Goal: Task Accomplishment & Management: Use online tool/utility

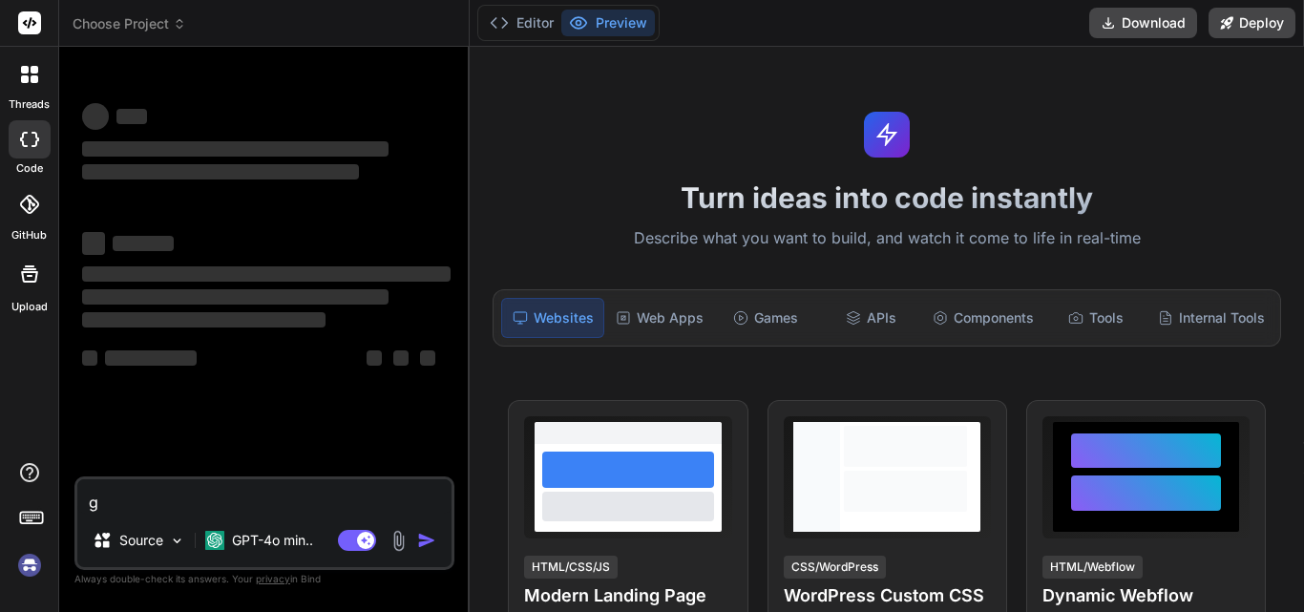
type textarea "x"
type textarea "h"
type textarea "x"
type textarea "ho"
type textarea "x"
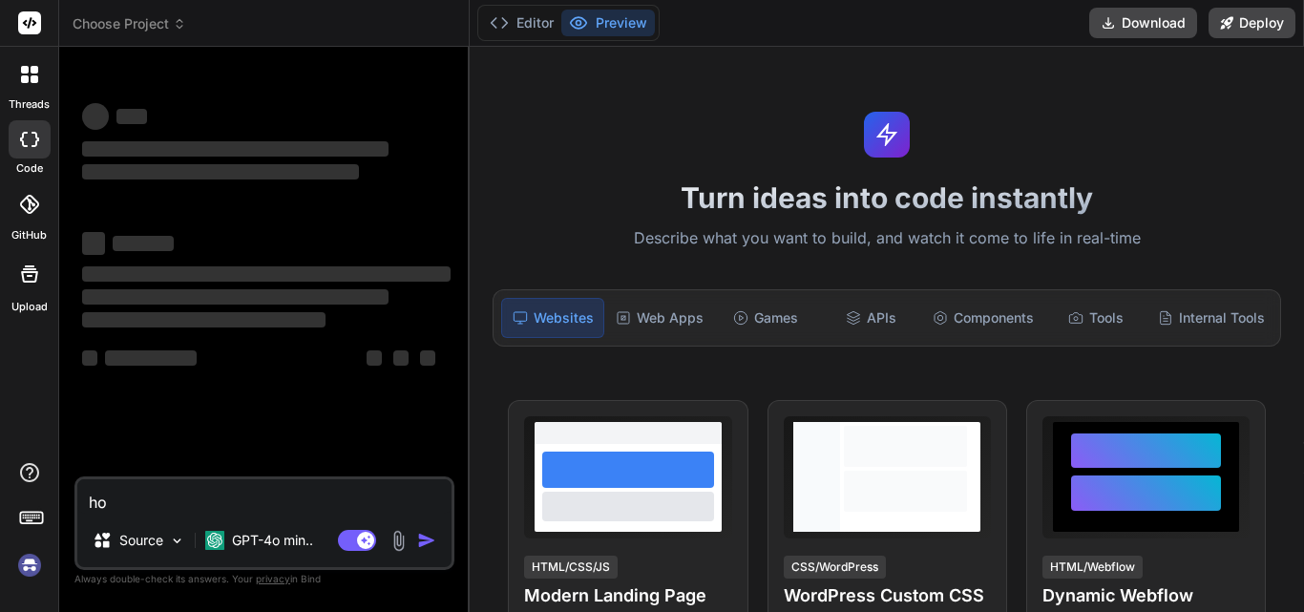
type textarea "h"
type textarea "x"
type textarea "hi"
type textarea "x"
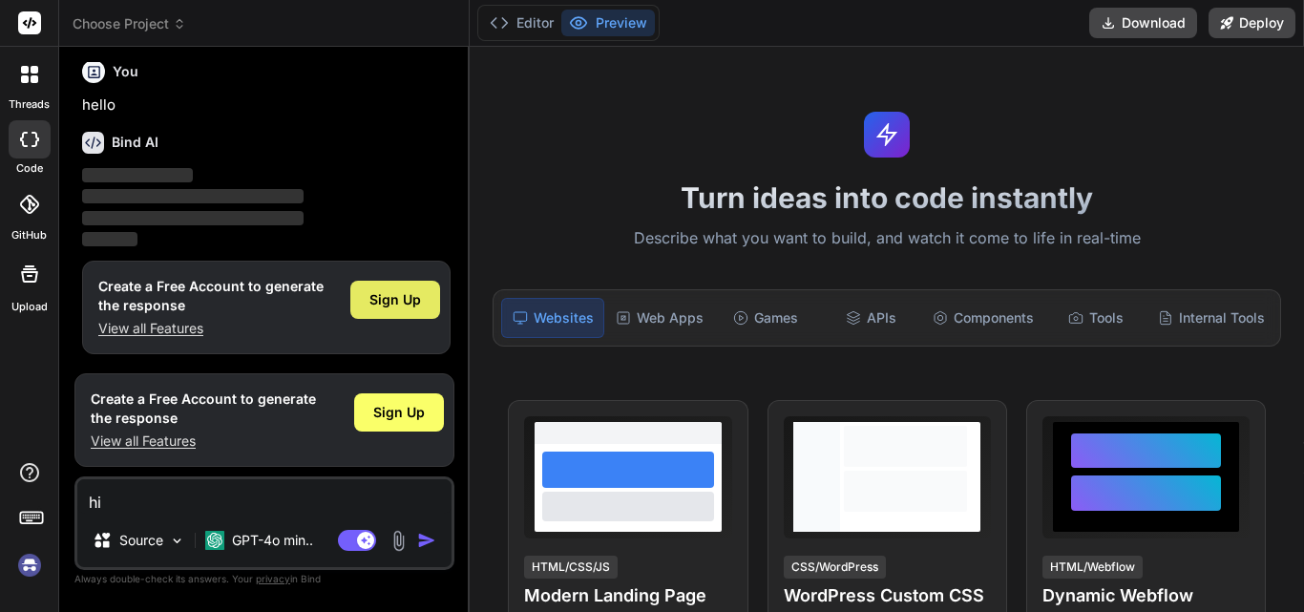
type textarea "hi"
click at [388, 305] on span "Sign Up" at bounding box center [395, 299] width 52 height 19
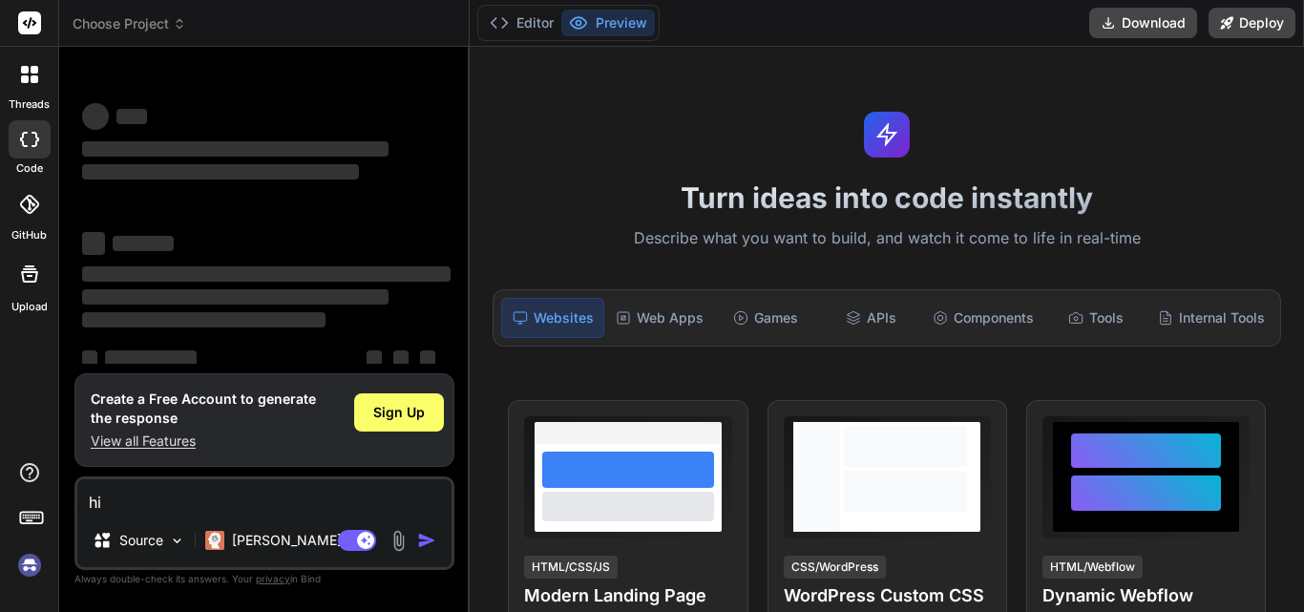
scroll to position [36, 0]
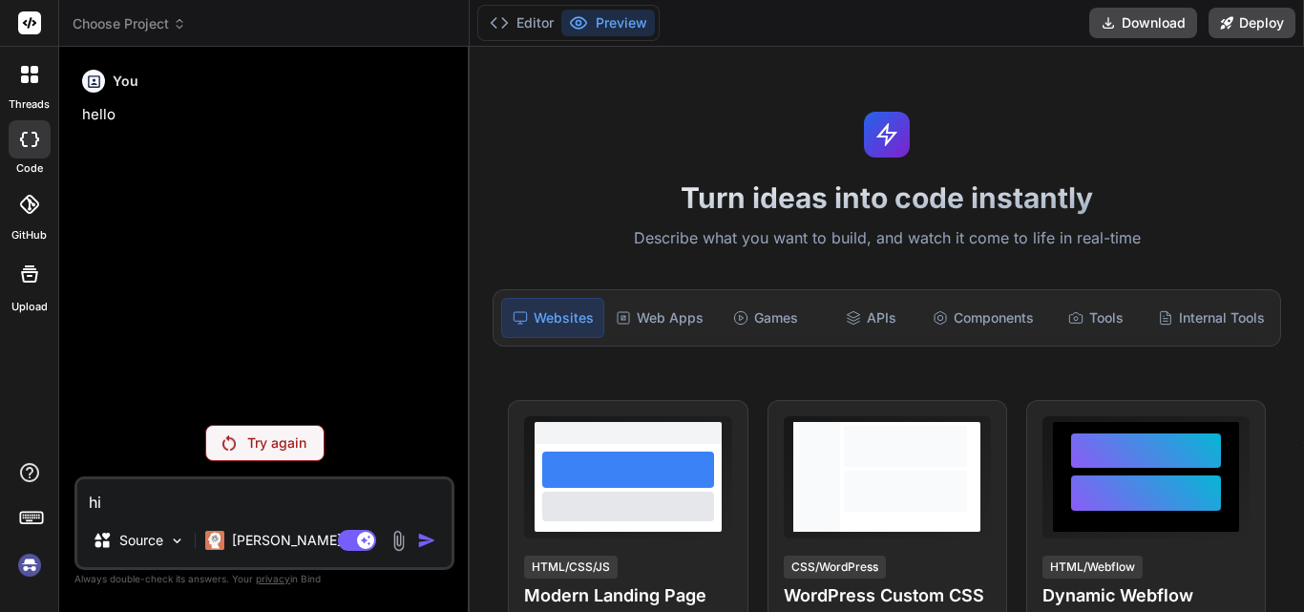
click at [265, 438] on p "Try again" at bounding box center [276, 442] width 59 height 19
click at [260, 497] on textarea "hi" at bounding box center [264, 496] width 374 height 34
click at [223, 444] on img at bounding box center [228, 442] width 13 height 15
click at [228, 448] on img at bounding box center [228, 442] width 13 height 15
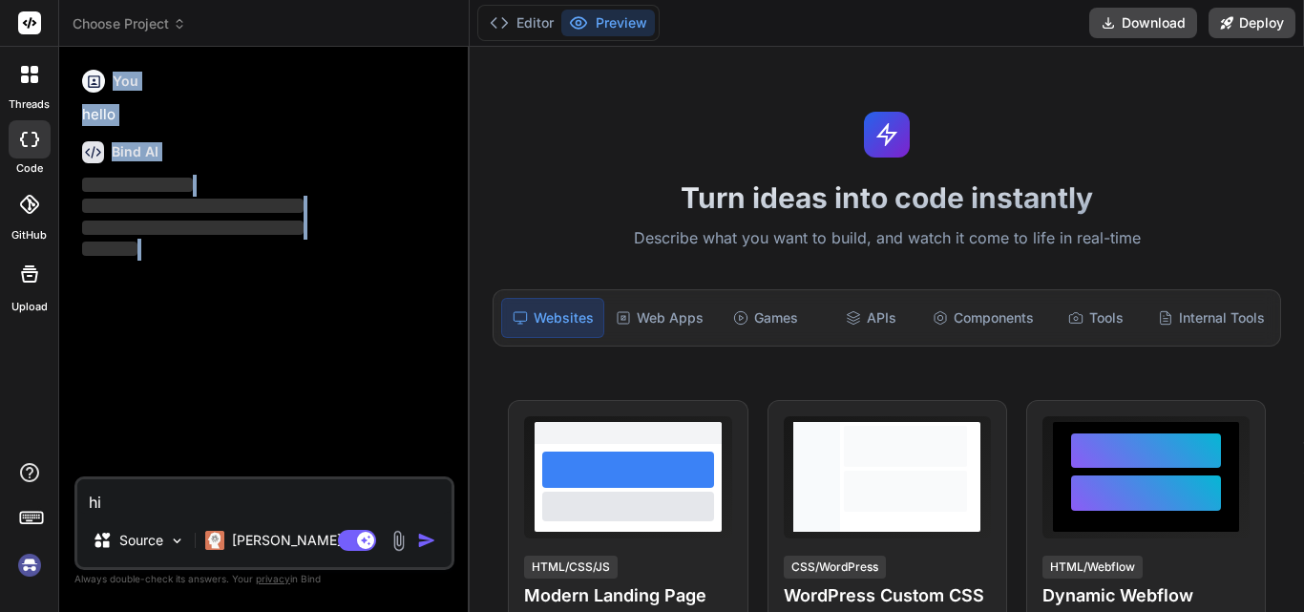
click at [228, 448] on div "You hello Bind AI ‌ ‌ ‌ ‌" at bounding box center [266, 269] width 376 height 414
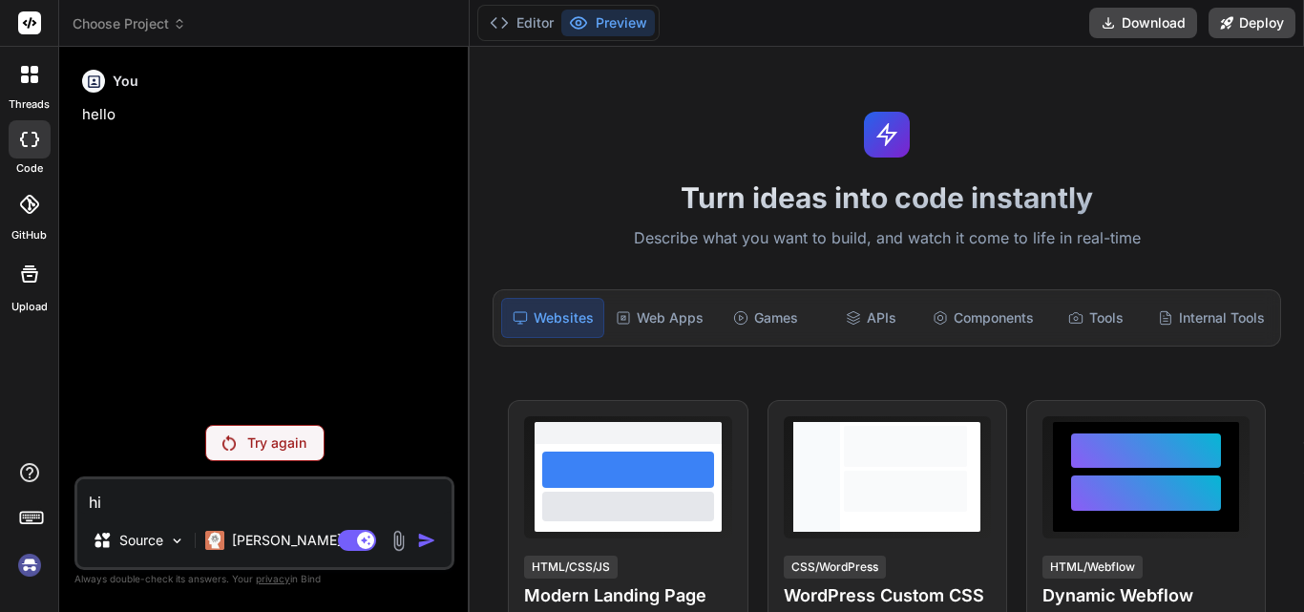
click at [254, 506] on textarea "hi" at bounding box center [264, 496] width 374 height 34
click at [243, 485] on textarea "hi" at bounding box center [264, 496] width 374 height 34
drag, startPoint x: 122, startPoint y: 504, endPoint x: 79, endPoint y: 503, distance: 43.0
click at [79, 503] on textarea "hi" at bounding box center [264, 496] width 374 height 34
click at [319, 502] on textarea "hi" at bounding box center [264, 496] width 374 height 34
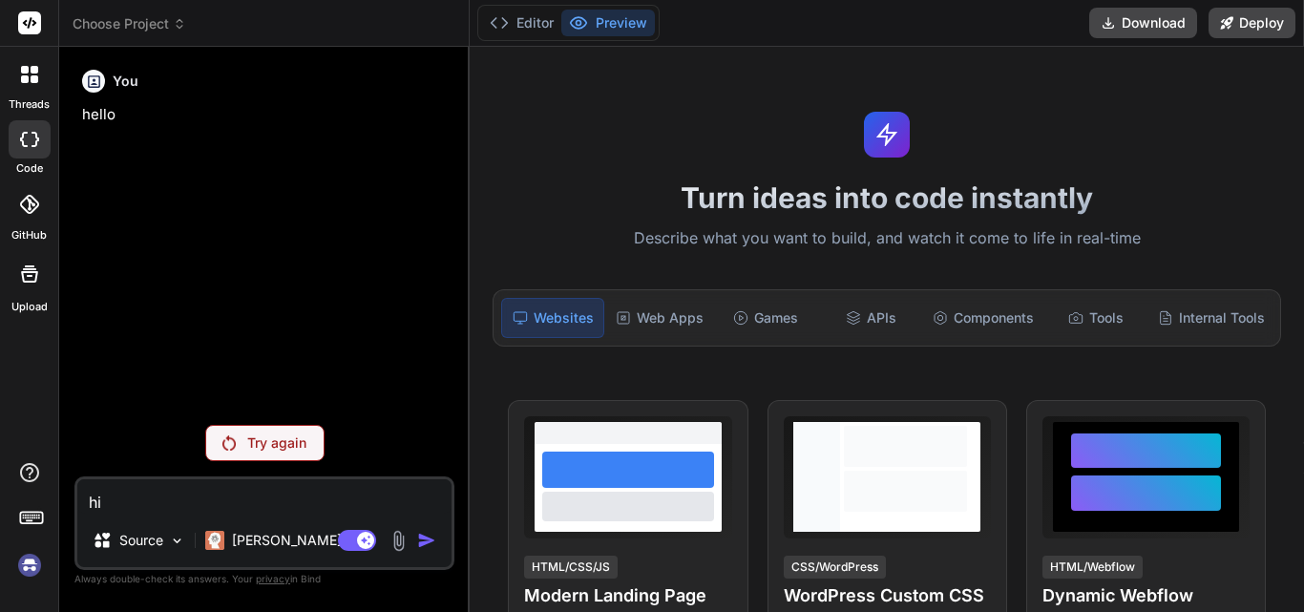
click at [249, 439] on p "Try again" at bounding box center [276, 442] width 59 height 19
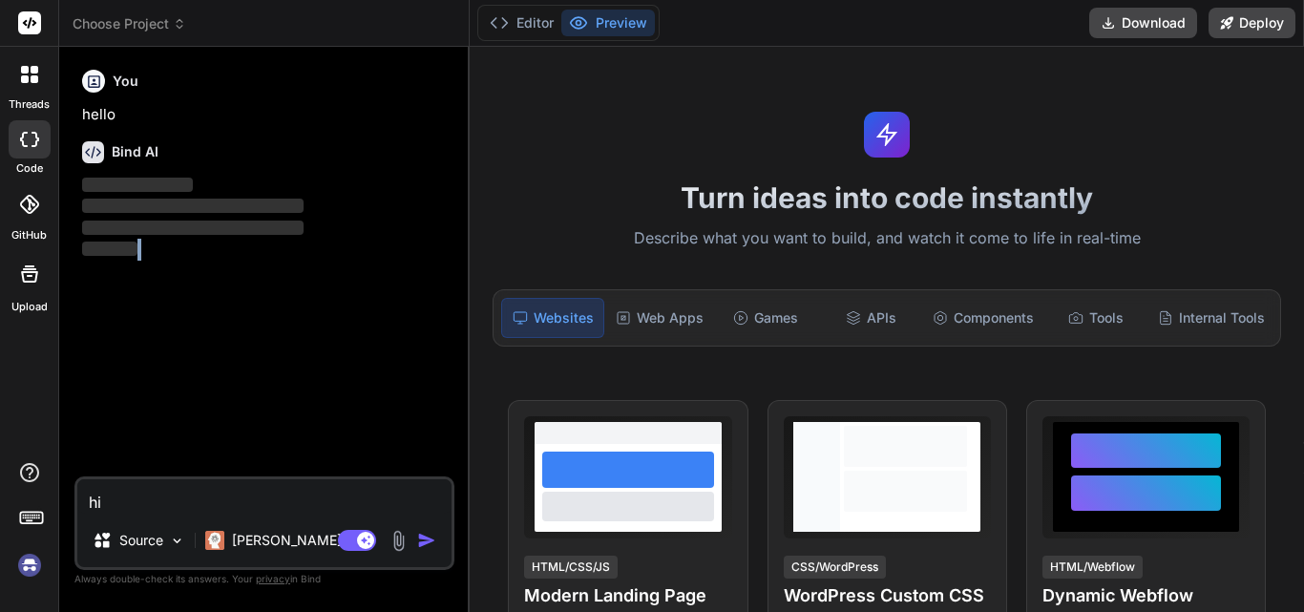
click at [249, 439] on div "You hello Bind AI ‌ ‌ ‌ ‌" at bounding box center [266, 269] width 376 height 414
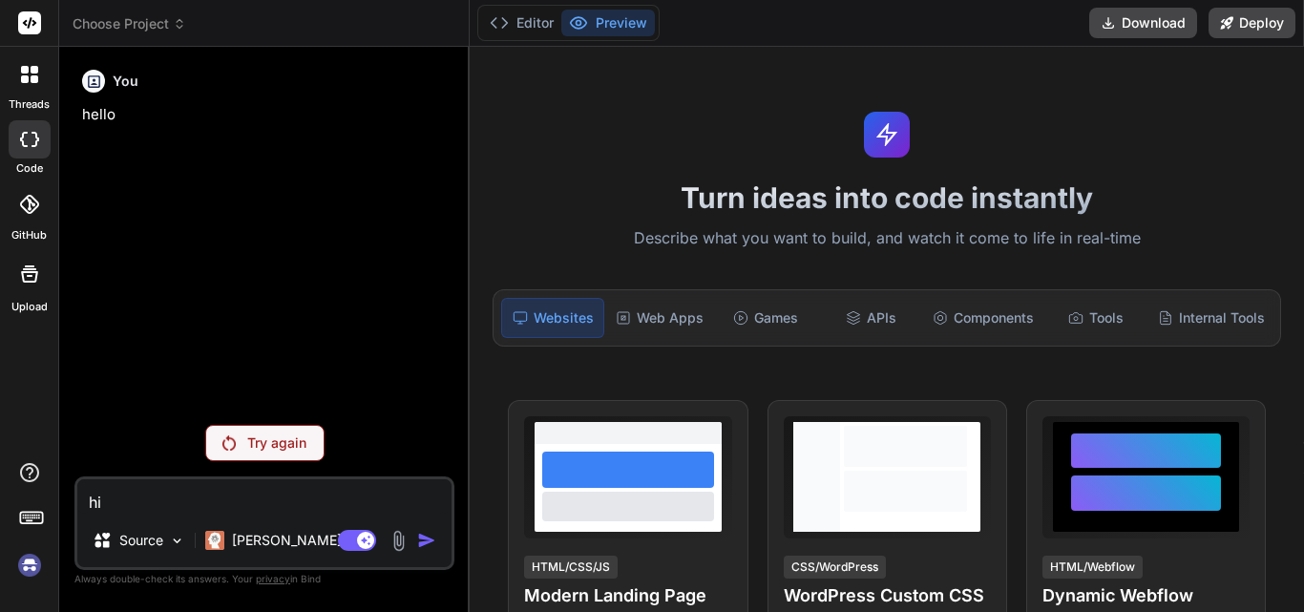
click at [227, 507] on textarea "hi" at bounding box center [264, 496] width 374 height 34
click at [233, 442] on img at bounding box center [228, 442] width 13 height 15
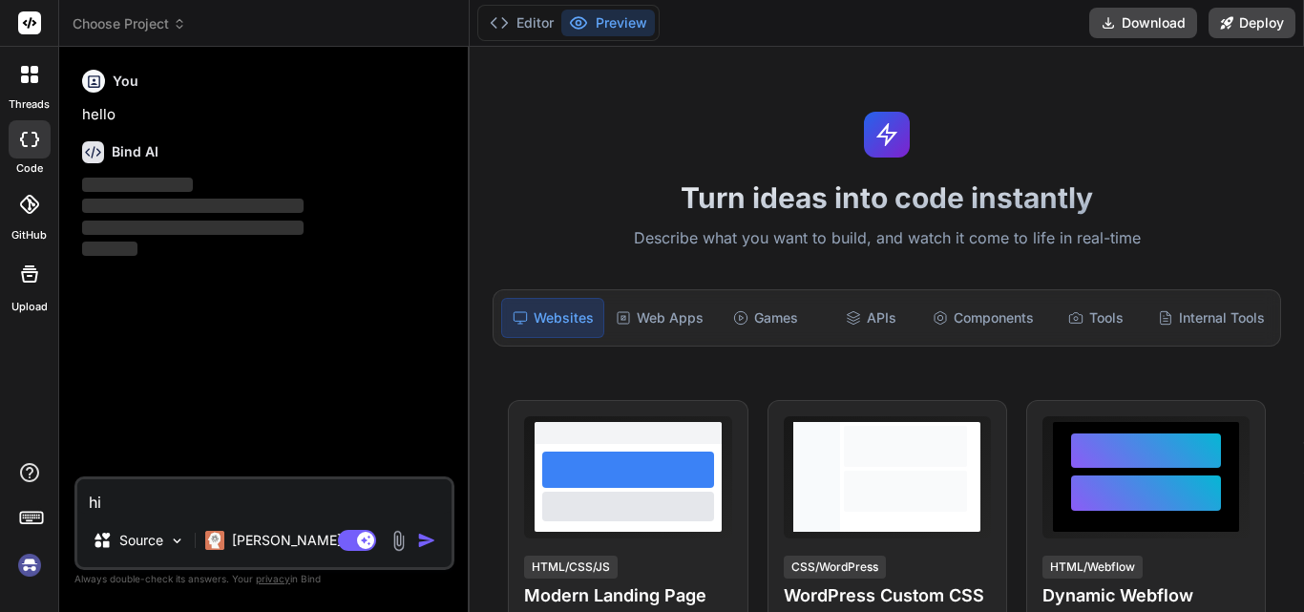
type textarea "x"
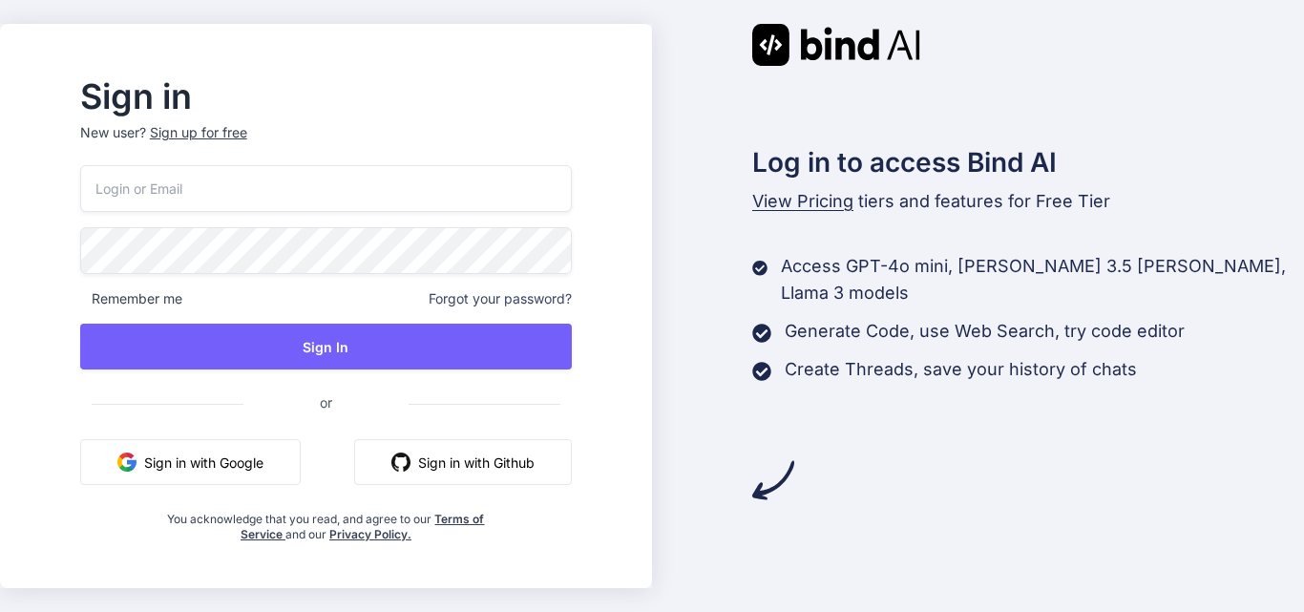
click at [308, 180] on input "email" at bounding box center [325, 188] width 491 height 47
type input "priyanka@yopmail.com"
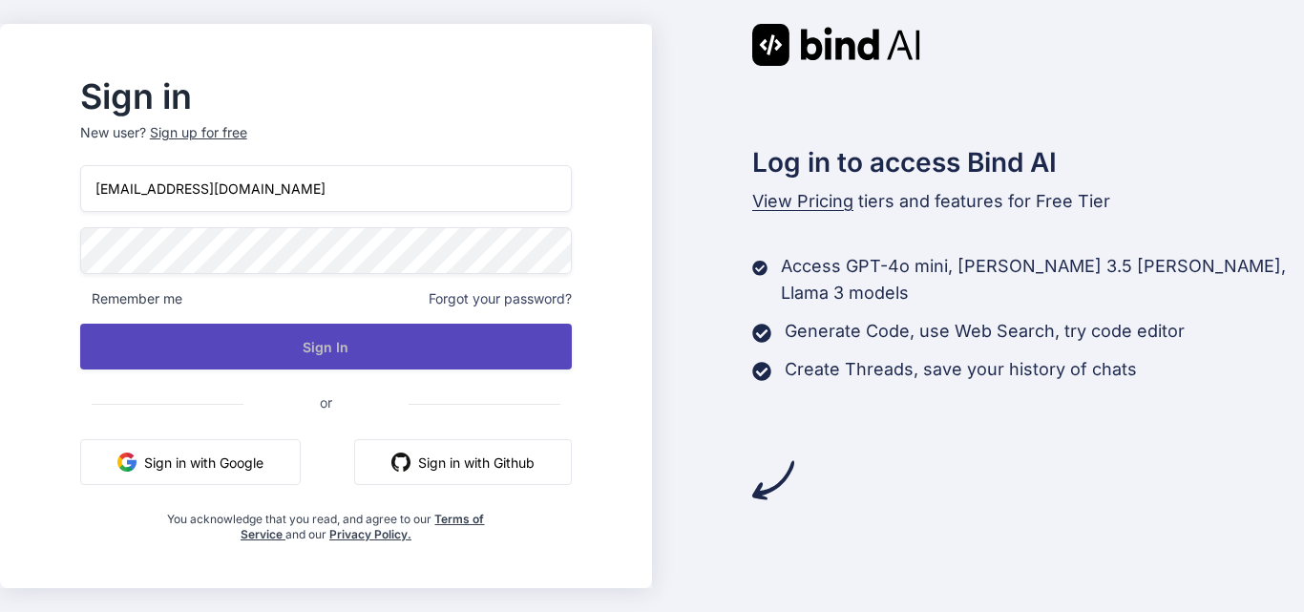
click at [448, 339] on button "Sign In" at bounding box center [325, 347] width 491 height 46
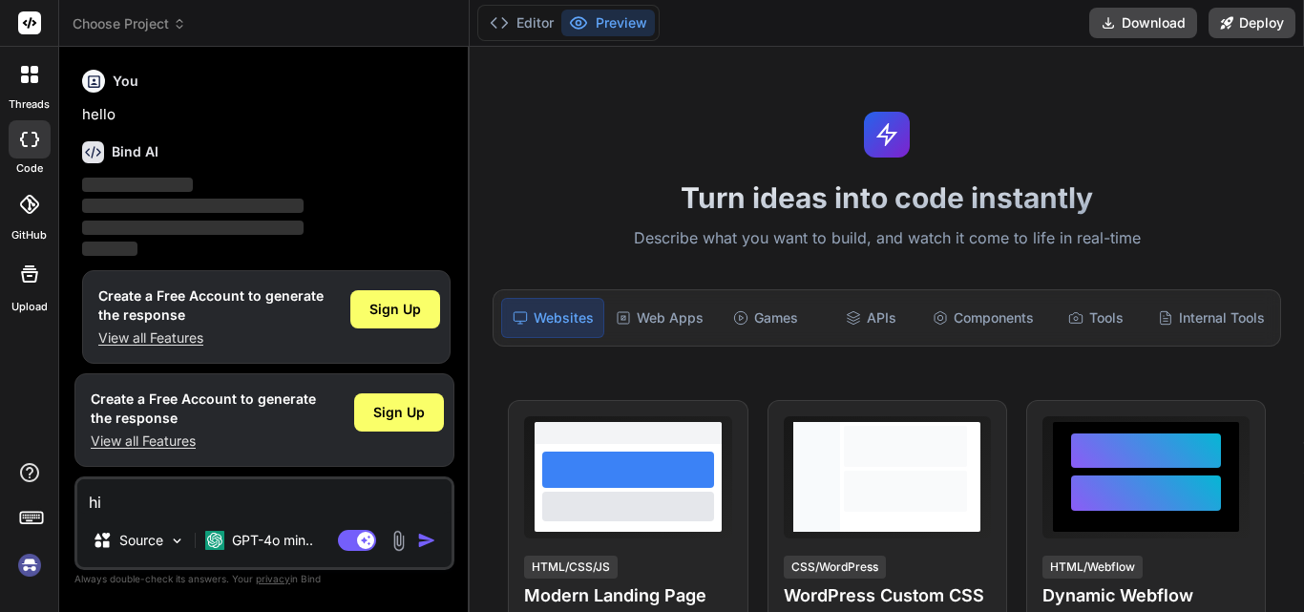
scroll to position [10, 0]
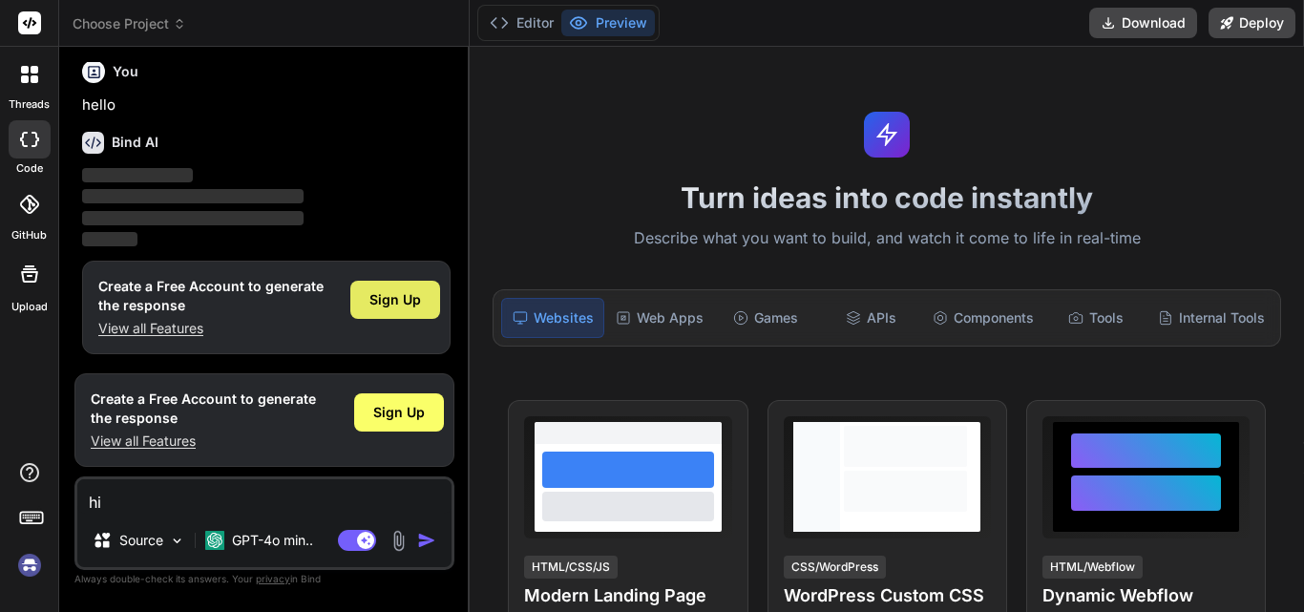
click at [413, 304] on span "Sign Up" at bounding box center [395, 299] width 52 height 19
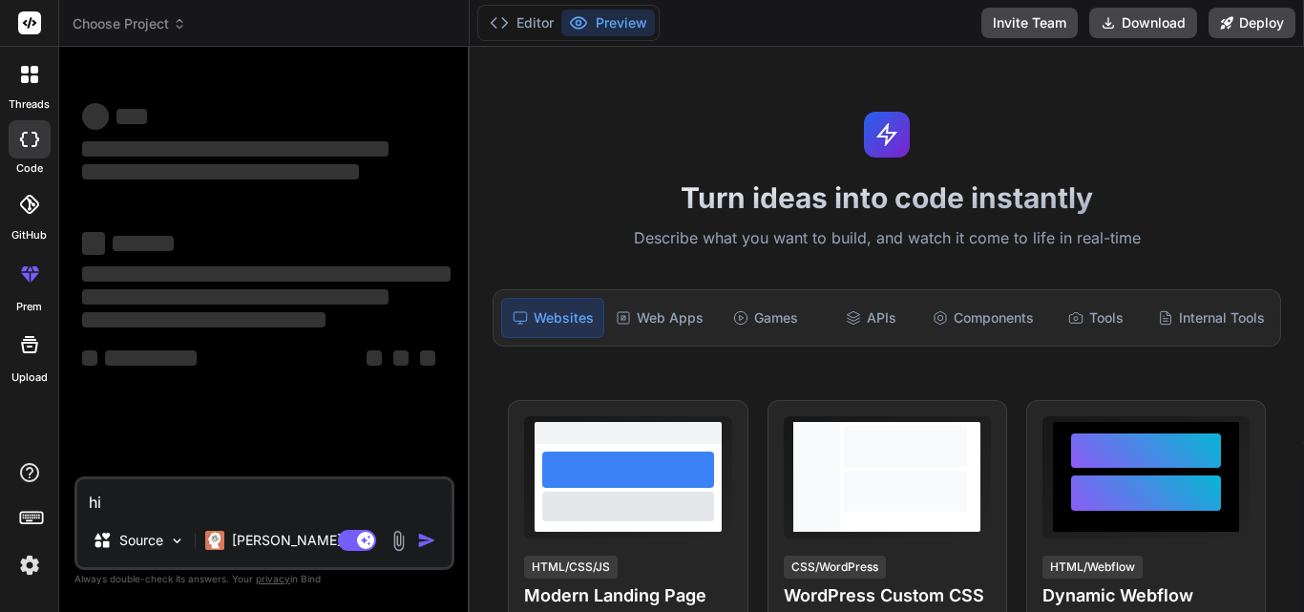
scroll to position [0, 0]
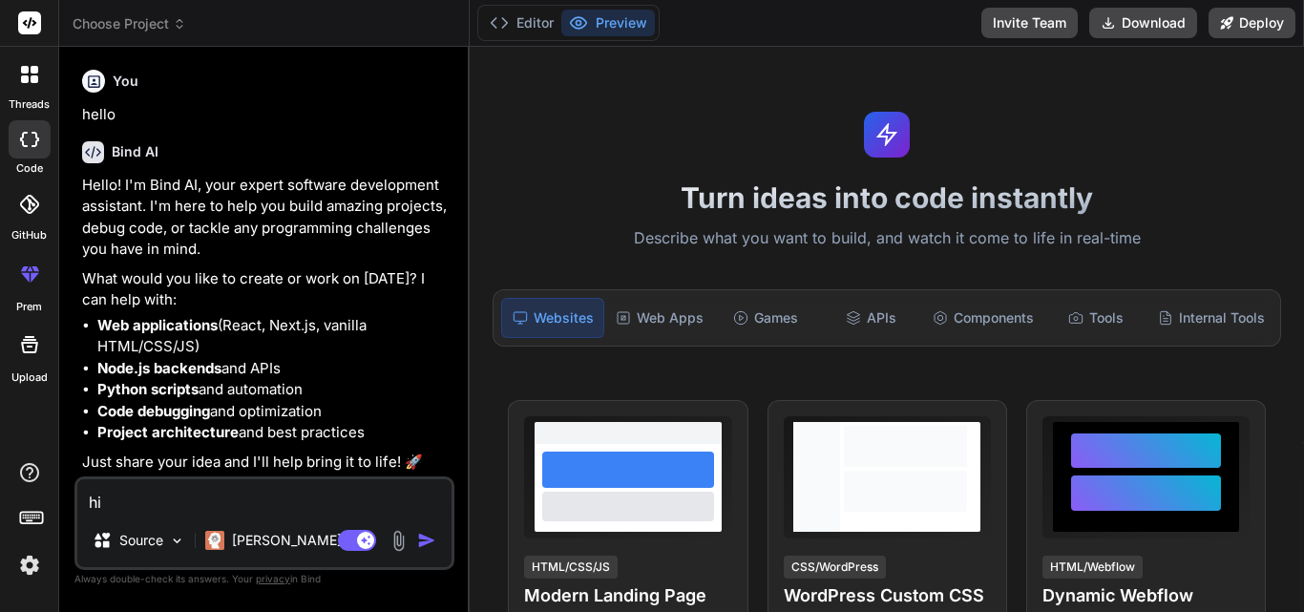
click at [423, 538] on img "button" at bounding box center [426, 540] width 19 height 19
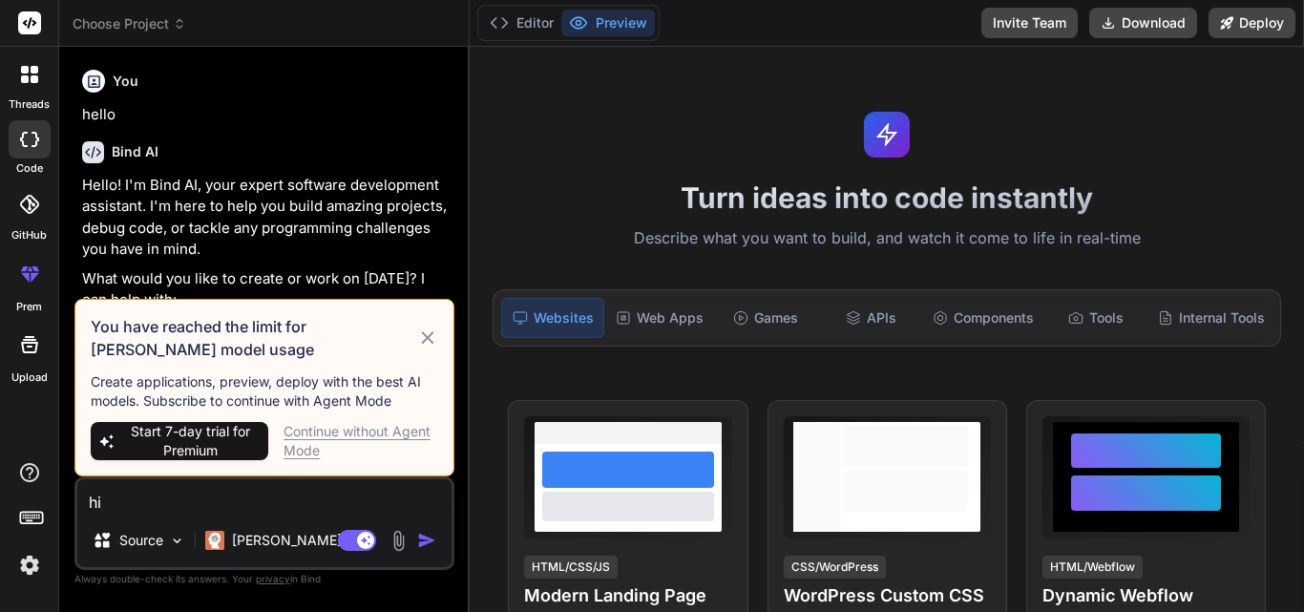
click at [427, 337] on icon at bounding box center [427, 337] width 12 height 12
type textarea "x"
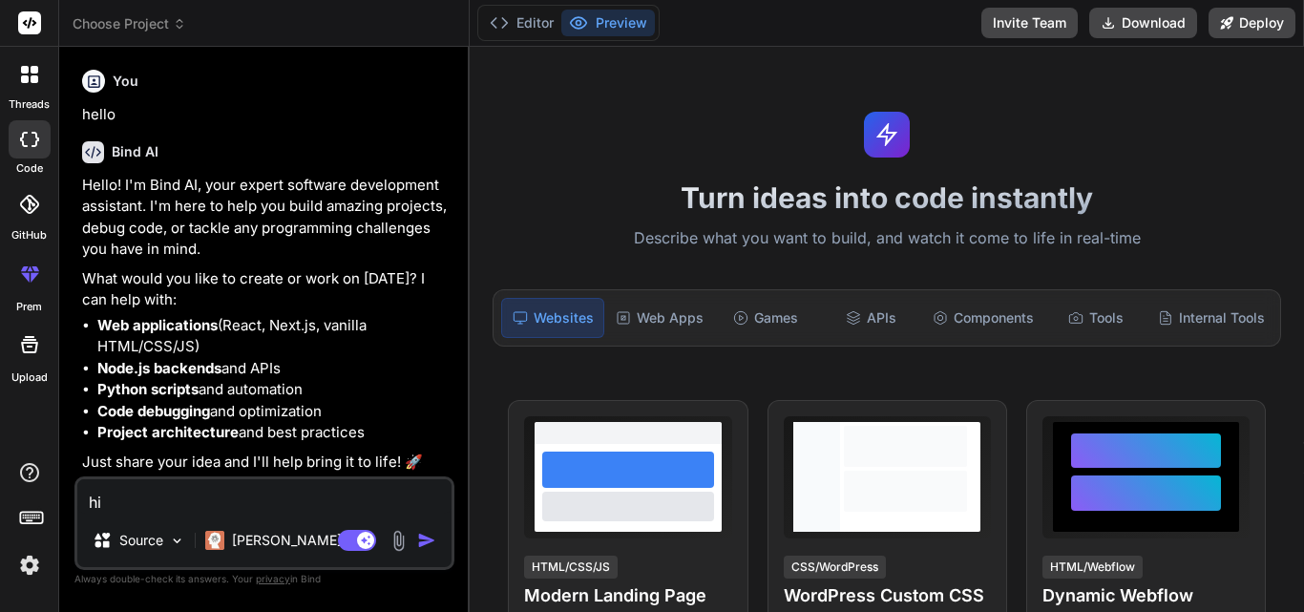
drag, startPoint x: 170, startPoint y: 496, endPoint x: 71, endPoint y: 495, distance: 99.3
click at [71, 495] on div "Bind AI Web Search Created with Pixso. Code Generator You hello Bind AI Hello! …" at bounding box center [264, 329] width 410 height 564
type textarea "x"
paste textarea "function CreatePurchaseGroupList() { $('#divPurchaseGroupList').jtable({ title:…"
type textarea "function CreatePurchaseGroupList() { $('#divPurchaseGroupList').jtable({ title:…"
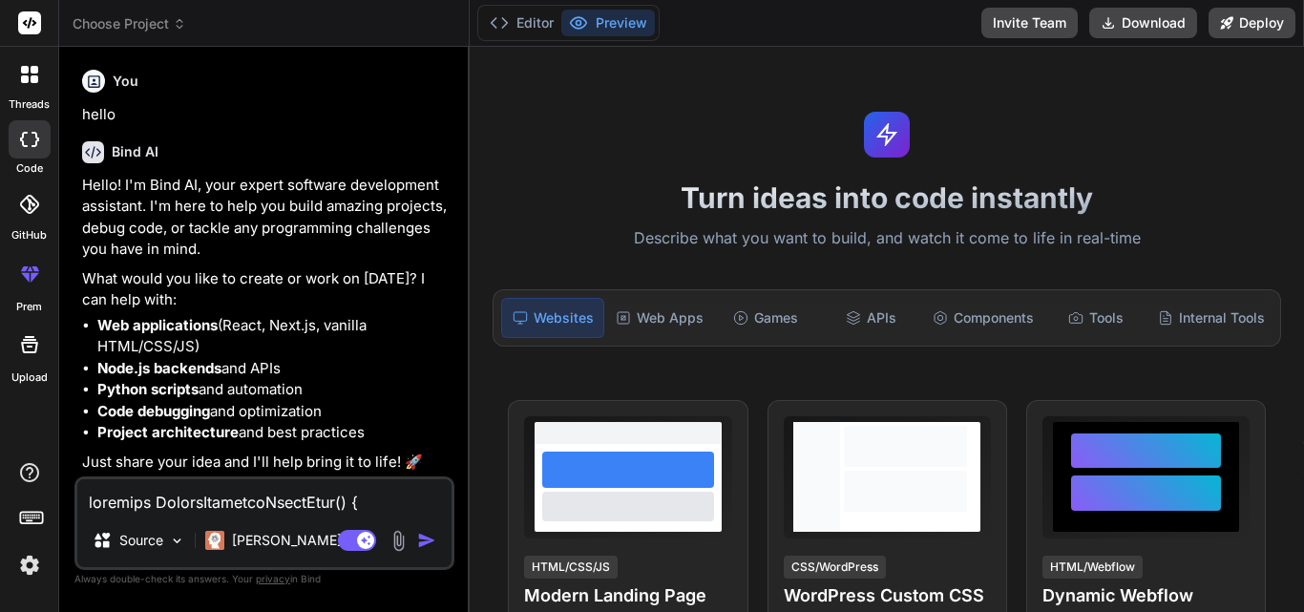
scroll to position [758, 0]
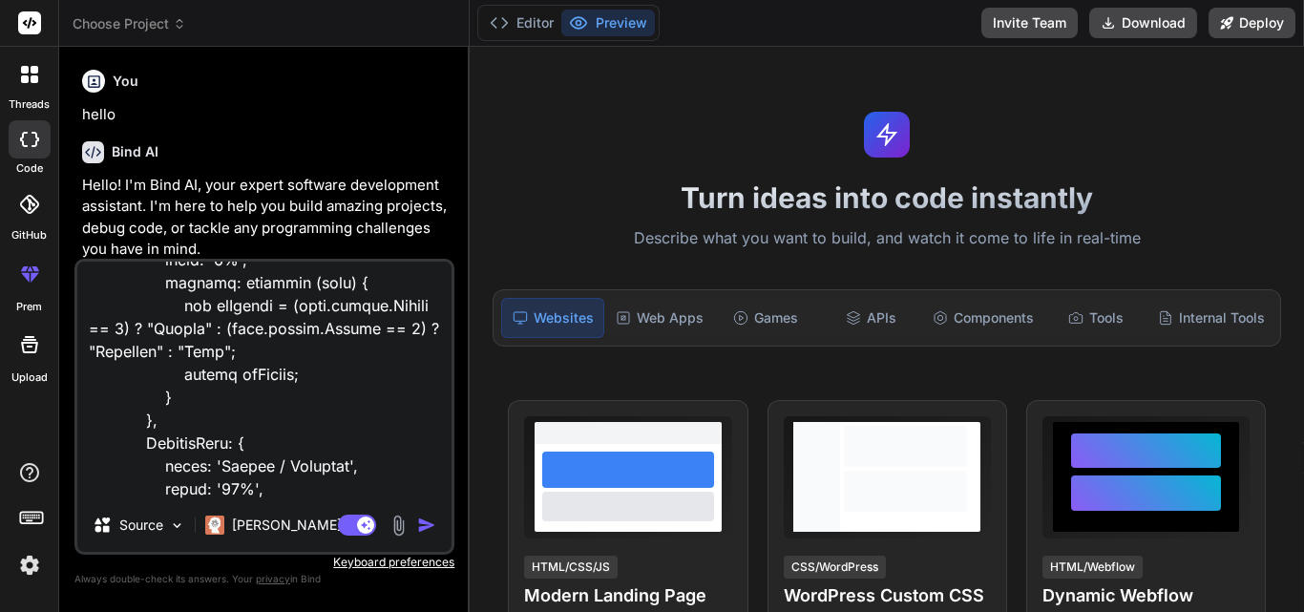
type textarea "x"
type textarea "function CreatePurchaseGroupList() { $('#divPurchaseGroupList').jtable({ title:…"
type textarea "x"
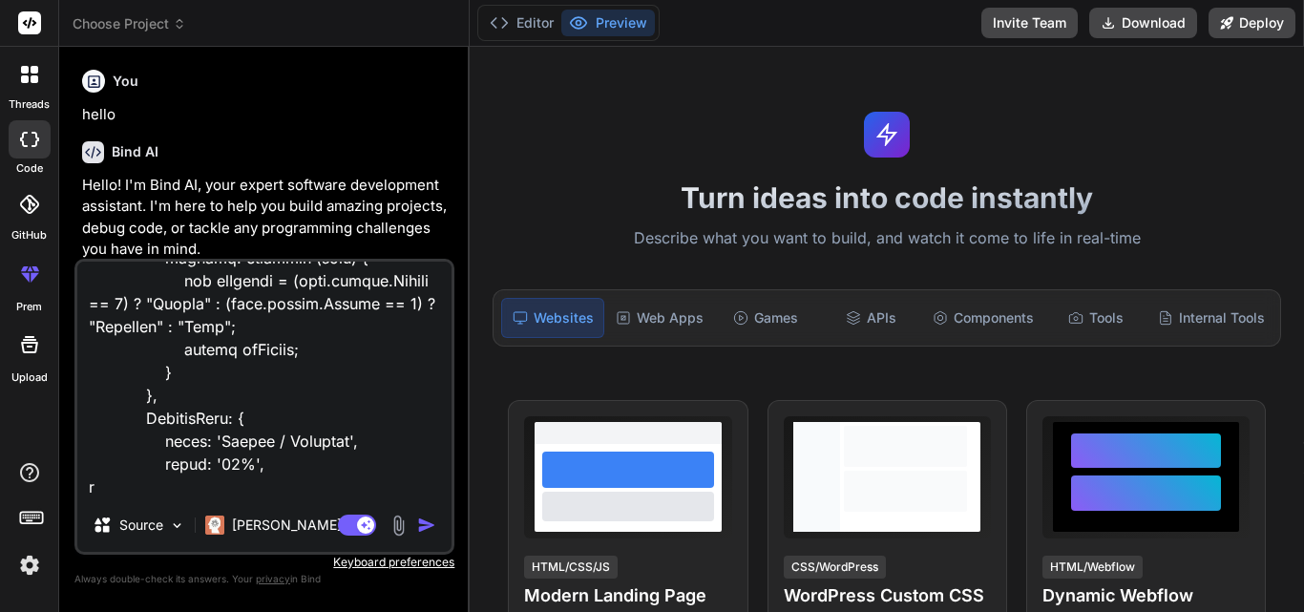
type textarea "function CreatePurchaseGroupList() { $('#divPurchaseGroupList').jtable({ title:…"
type textarea "x"
type textarea "function CreatePurchaseGroupList() { $('#divPurchaseGroupList').jtable({ title:…"
type textarea "x"
type textarea "function CreatePurchaseGroupList() { $('#divPurchaseGroupList').jtable({ title:…"
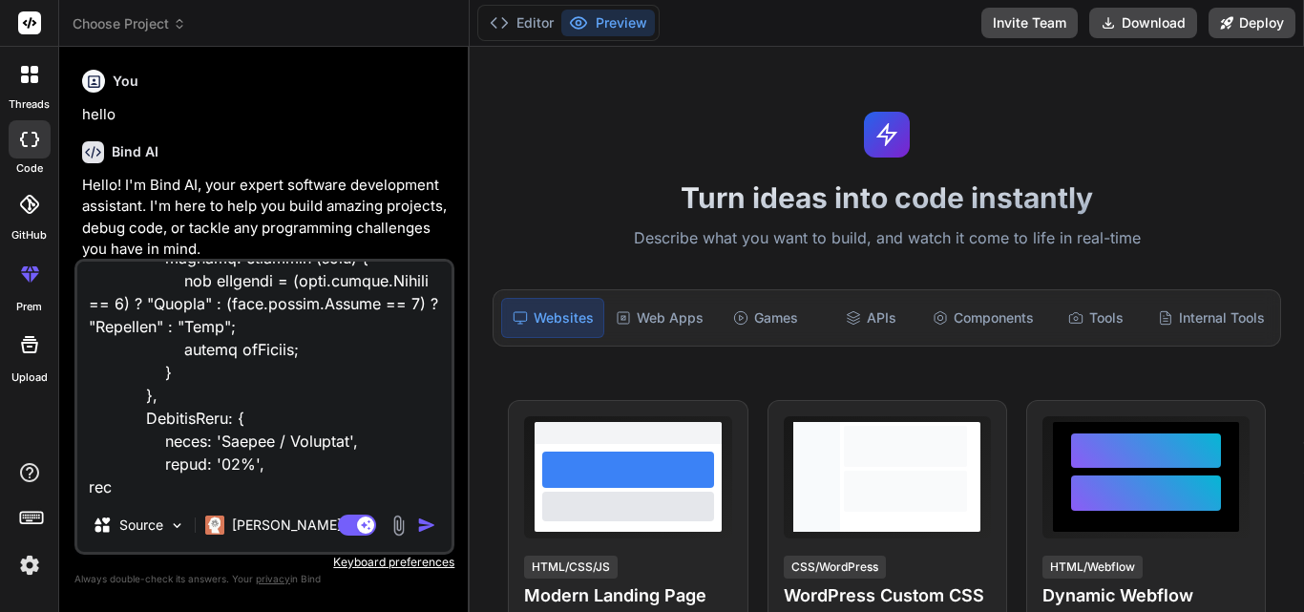
type textarea "x"
type textarea "function CreatePurchaseGroupList() { $('#divPurchaseGroupList').jtable({ title:…"
type textarea "x"
type textarea "function CreatePurchaseGroupList() { $('#divPurchaseGroupList').jtable({ title:…"
type textarea "x"
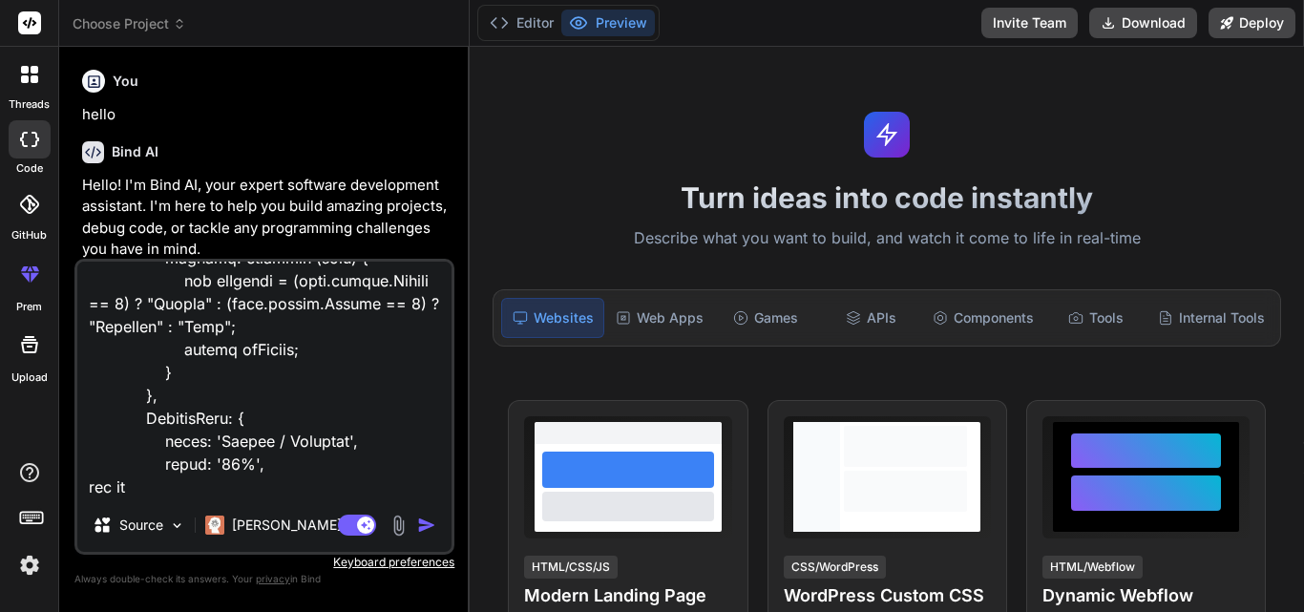
type textarea "function CreatePurchaseGroupList() { $('#divPurchaseGroupList').jtable({ title:…"
type textarea "x"
type textarea "function CreatePurchaseGroupList() { $('#divPurchaseGroupList').jtable({ title:…"
type textarea "x"
type textarea "function CreatePurchaseGroupList() { $('#divPurchaseGroupList').jtable({ title:…"
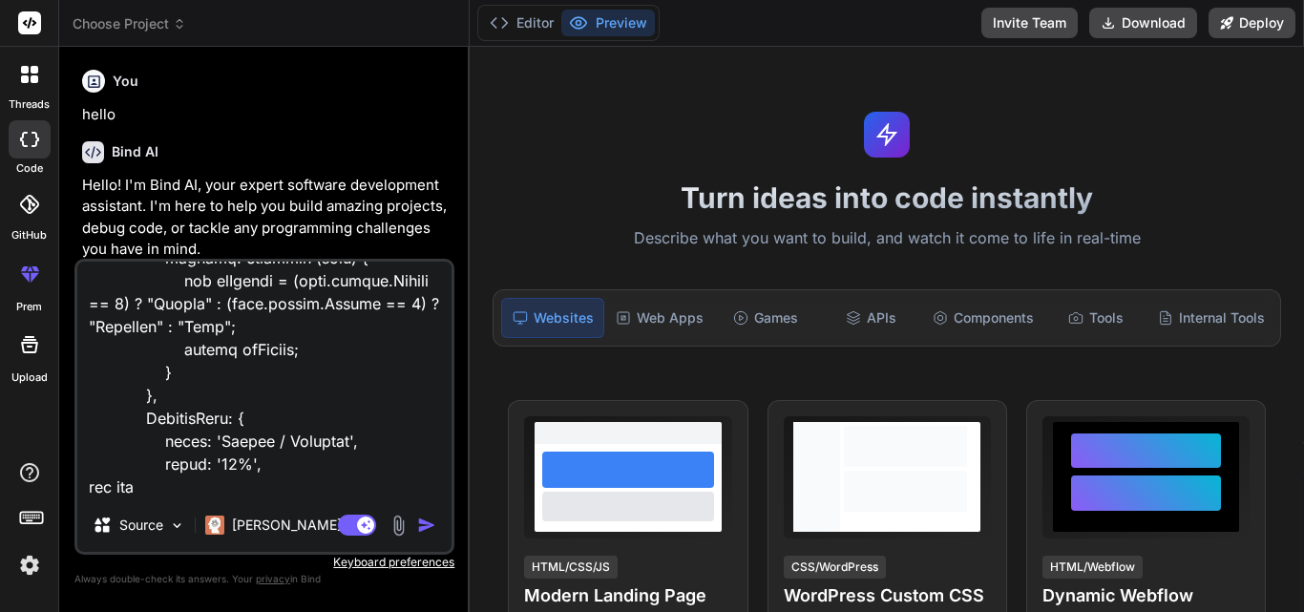
type textarea "x"
type textarea "function CreatePurchaseGroupList() { $('#divPurchaseGroupList').jtable({ title:…"
type textarea "x"
type textarea "function CreatePurchaseGroupList() { $('#divPurchaseGroupList').jtable({ title:…"
type textarea "x"
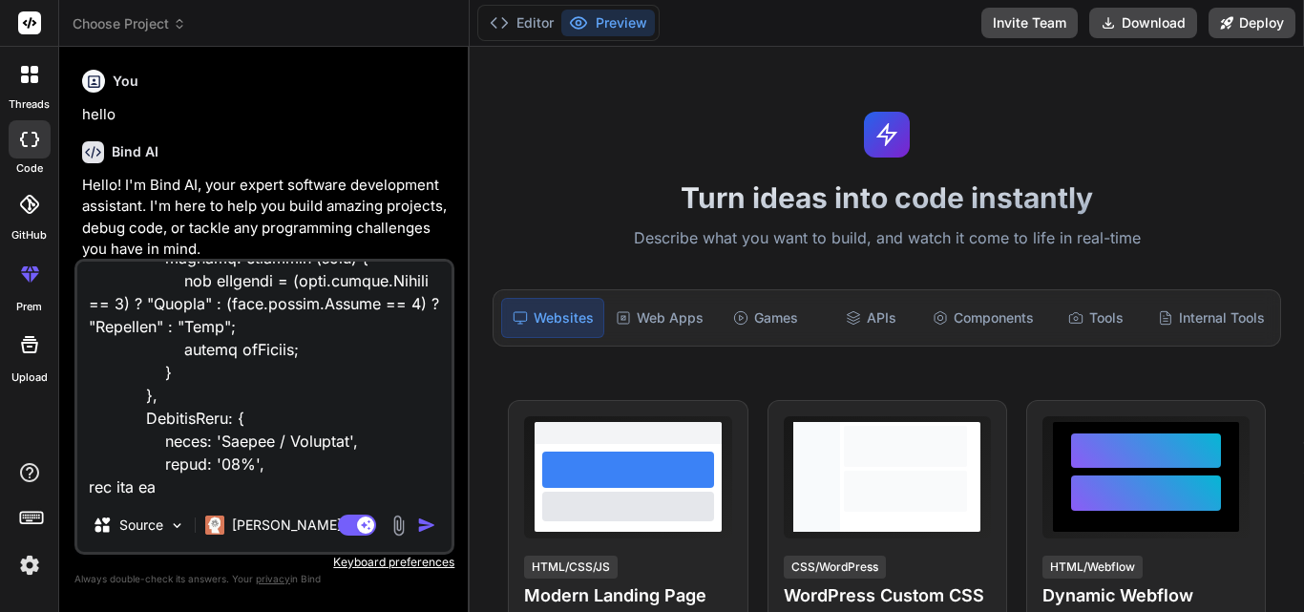
type textarea "function CreatePurchaseGroupList() { $('#divPurchaseGroupList').jtable({ title:…"
type textarea "x"
type textarea "function CreatePurchaseGroupList() { $('#divPurchaseGroupList').jtable({ title:…"
type textarea "x"
type textarea "function CreatePurchaseGroupList() { $('#divPurchaseGroupList').jtable({ title:…"
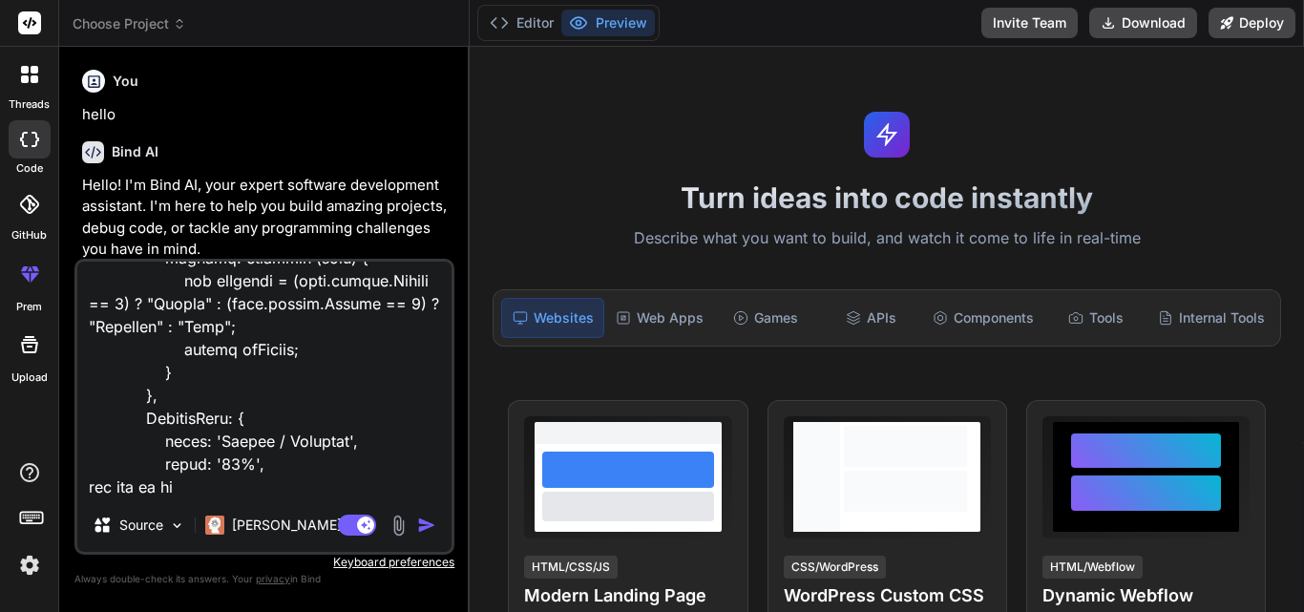
type textarea "x"
type textarea "function CreatePurchaseGroupList() { $('#divPurchaseGroupList').jtable({ title:…"
type textarea "x"
type textarea "function CreatePurchaseGroupList() { $('#divPurchaseGroupList').jtable({ title:…"
type textarea "x"
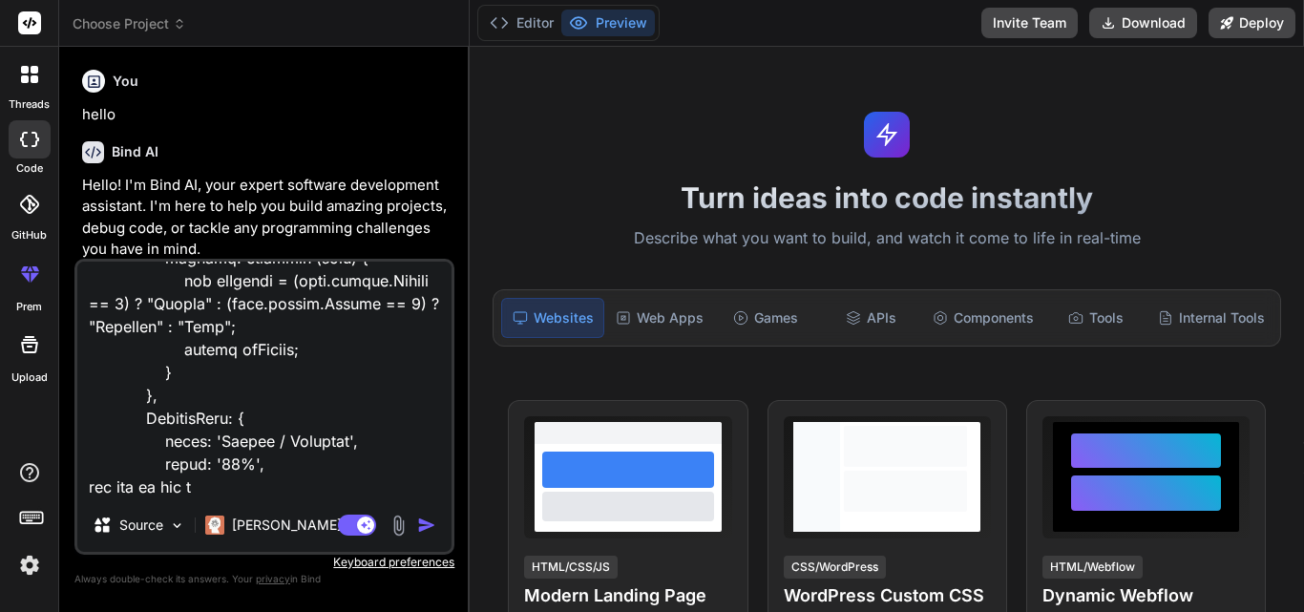
type textarea "function CreatePurchaseGroupList() { $('#divPurchaseGroupList').jtable({ title:…"
type textarea "x"
type textarea "function CreatePurchaseGroupList() { $('#divPurchaseGroupList').jtable({ title:…"
type textarea "x"
type textarea "function CreatePurchaseGroupList() { $('#divPurchaseGroupList').jtable({ title:…"
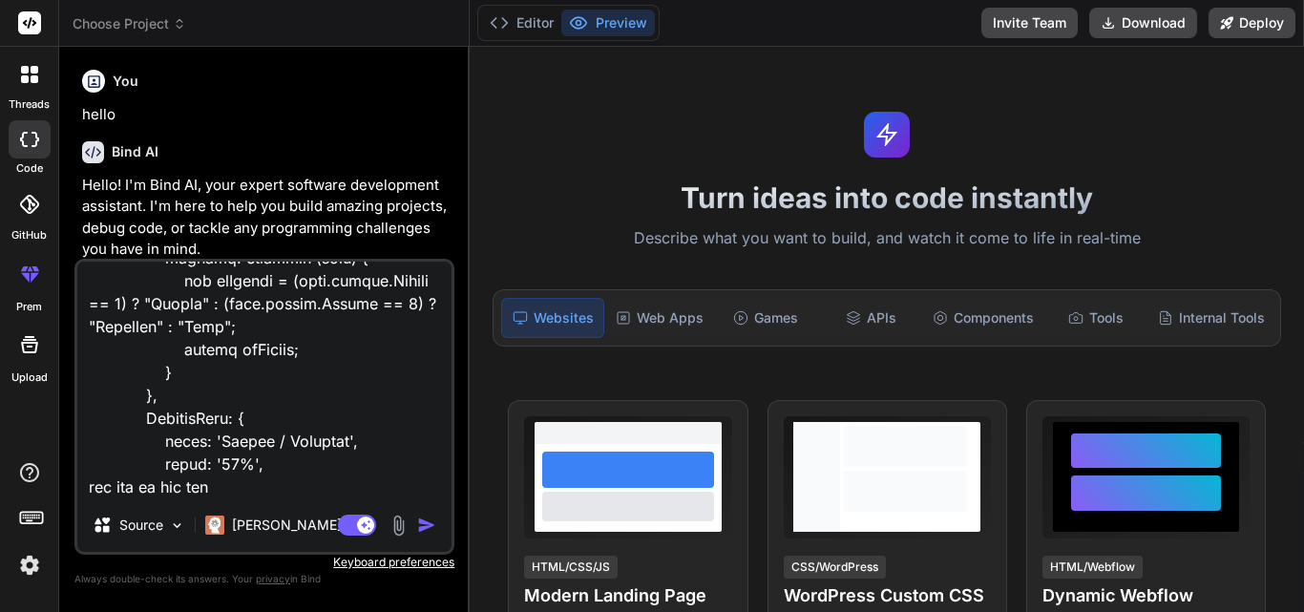
type textarea "x"
type textarea "function CreatePurchaseGroupList() { $('#divPurchaseGroupList').jtable({ title:…"
type textarea "x"
type textarea "function CreatePurchaseGroupList() { $('#divPurchaseGroupList').jtable({ title:…"
type textarea "x"
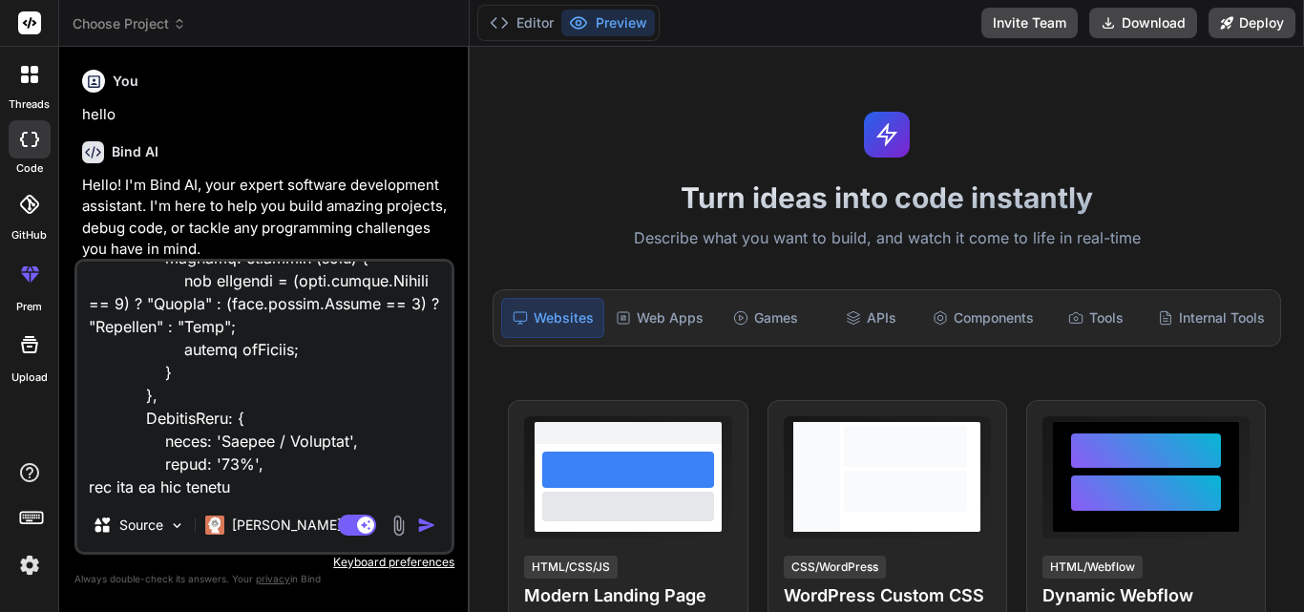
type textarea "function CreatePurchaseGroupList() { $('#divPurchaseGroupList').jtable({ title:…"
type textarea "x"
type textarea "function CreatePurchaseGroupList() { $('#divPurchaseGroupList').jtable({ title:…"
type textarea "x"
type textarea "function CreatePurchaseGroupList() { $('#divPurchaseGroupList').jtable({ title:…"
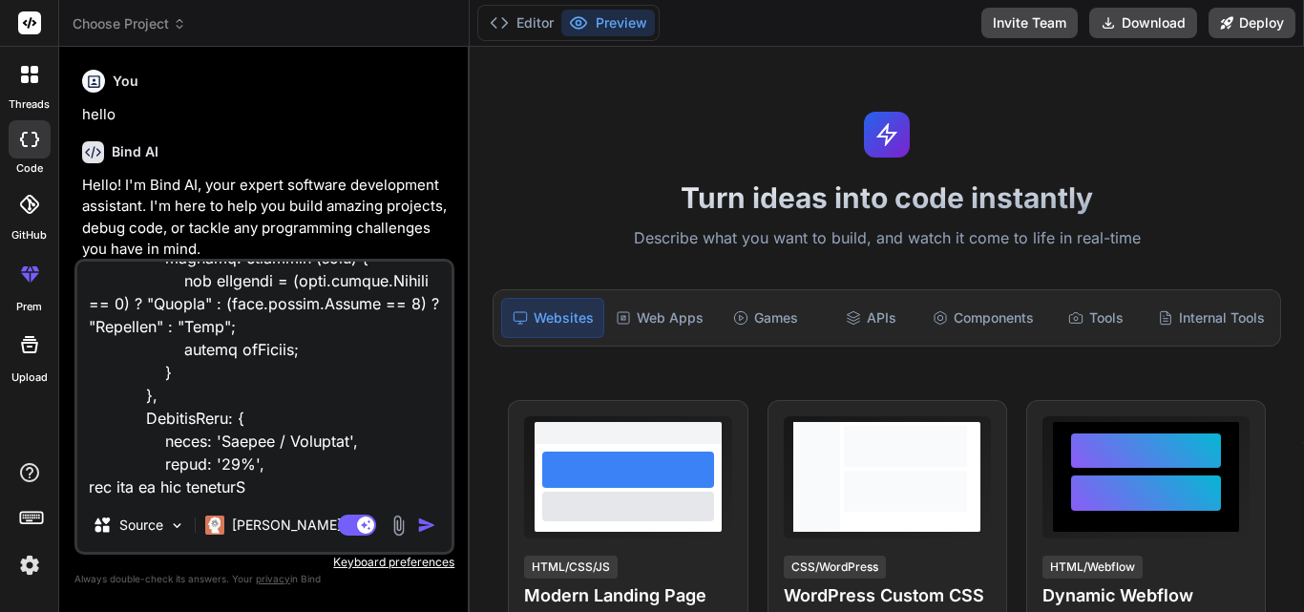
type textarea "x"
type textarea "function CreatePurchaseGroupList() { $('#divPurchaseGroupList').jtable({ title:…"
type textarea "x"
type textarea "function CreatePurchaseGroupList() { $('#divPurchaseGroupList').jtable({ title:…"
type textarea "x"
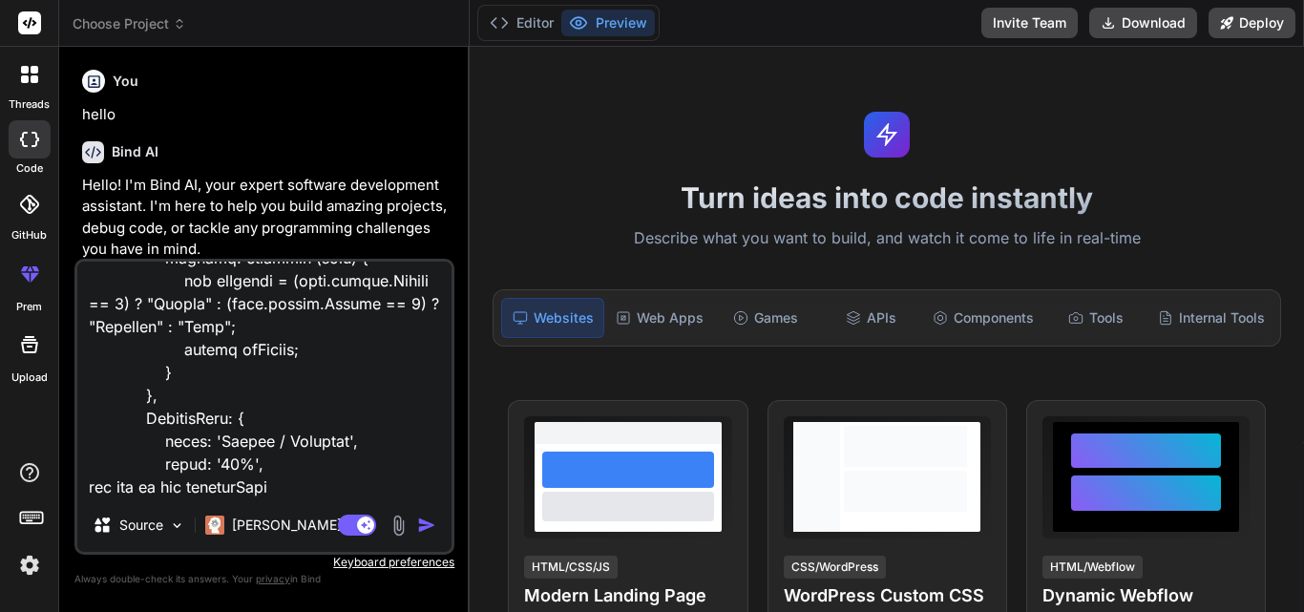
type textarea "function CreatePurchaseGroupList() { $('#divPurchaseGroupList').jtable({ title:…"
type textarea "x"
type textarea "function CreatePurchaseGroupList() { $('#divPurchaseGroupList').jtable({ title:…"
type textarea "x"
type textarea "function CreatePurchaseGroupList() { $('#divPurchaseGroupList').jtable({ title:…"
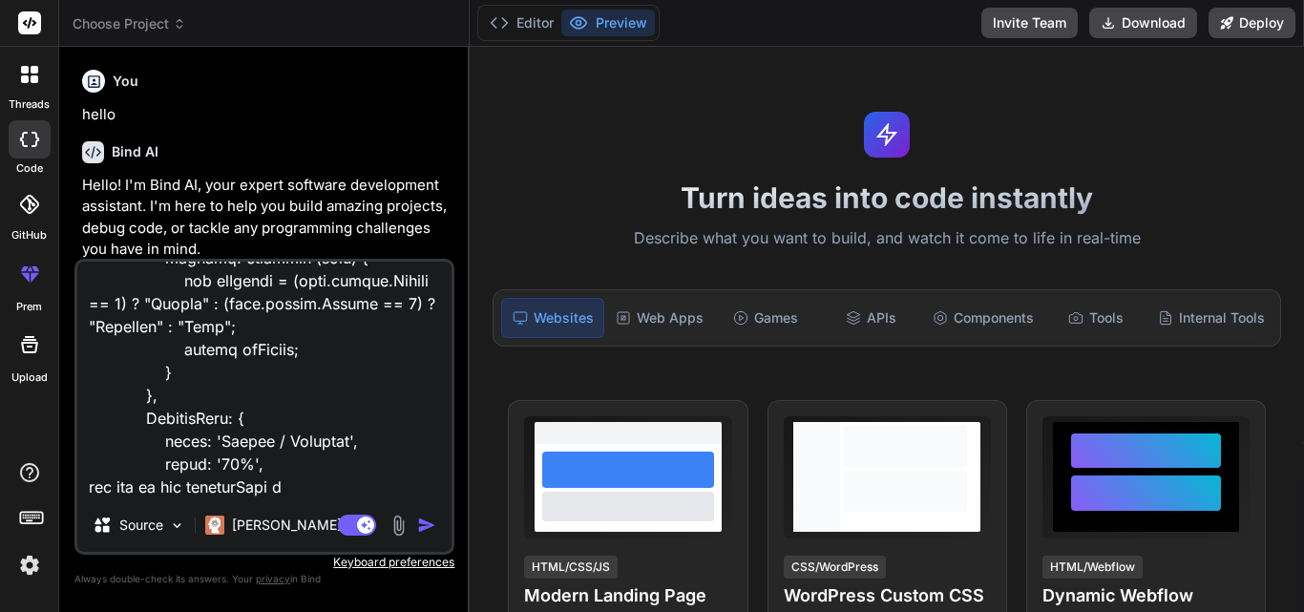
type textarea "x"
type textarea "function CreatePurchaseGroupList() { $('#divPurchaseGroupList').jtable({ title:…"
type textarea "x"
type textarea "function CreatePurchaseGroupList() { $('#divPurchaseGroupList').jtable({ title:…"
type textarea "x"
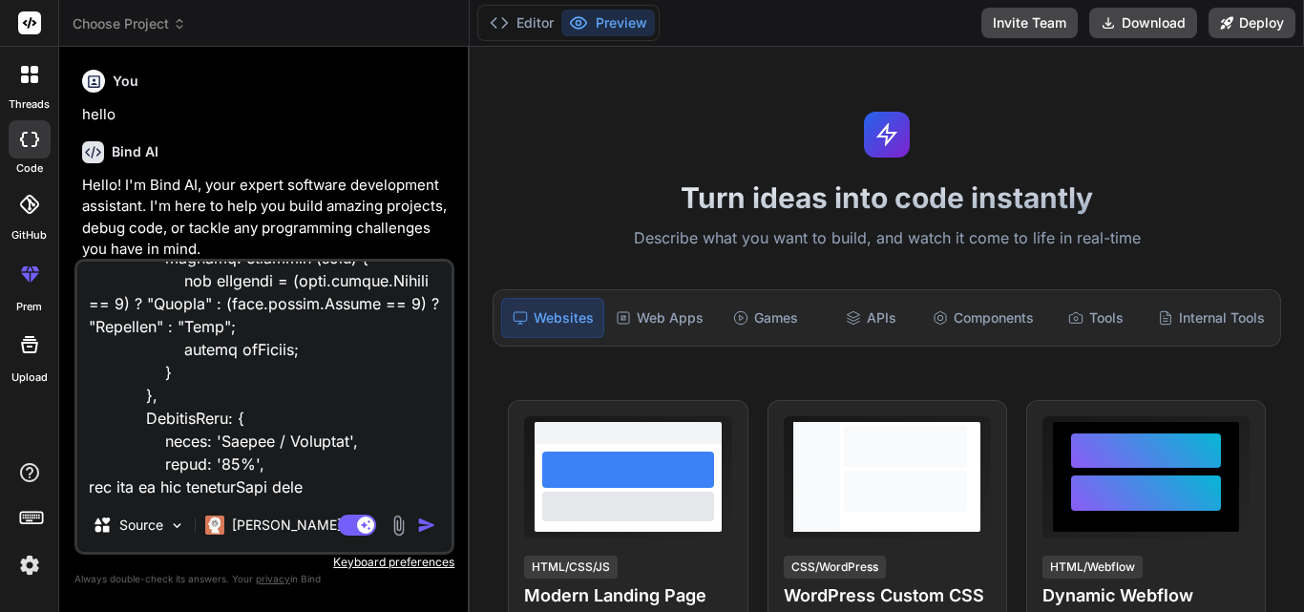
type textarea "function CreatePurchaseGroupList() { $('#divPurchaseGroupList').jtable({ title:…"
type textarea "x"
type textarea "function CreatePurchaseGroupList() { $('#divPurchaseGroupList').jtable({ title:…"
type textarea "x"
type textarea "function CreatePurchaseGroupList() { $('#divPurchaseGroupList').jtable({ title:…"
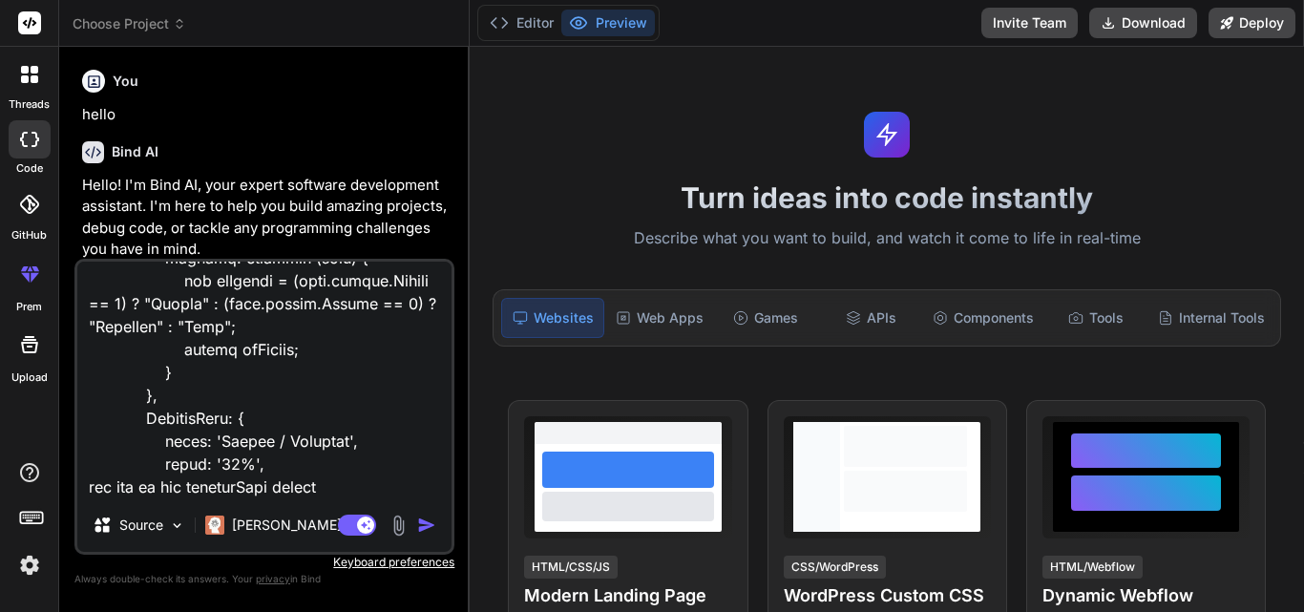
type textarea "x"
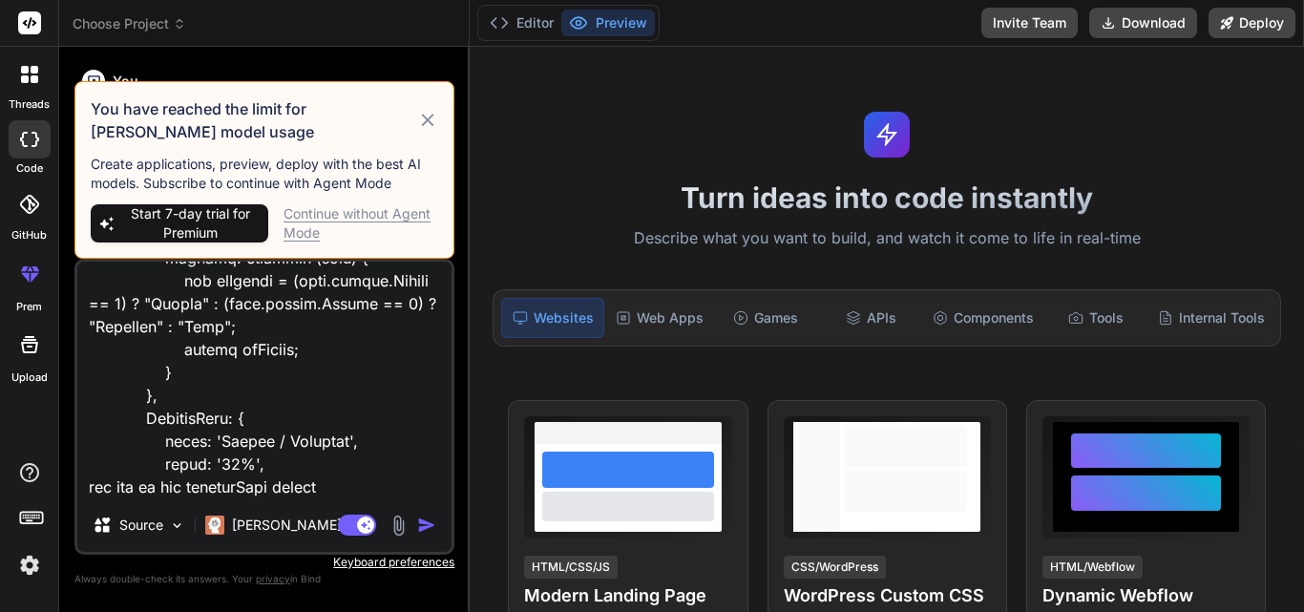
type textarea "function CreatePurchaseGroupList() { $('#divPurchaseGroupList').jtable({ title:…"
click at [346, 214] on div "Continue without Agent Mode" at bounding box center [360, 223] width 155 height 38
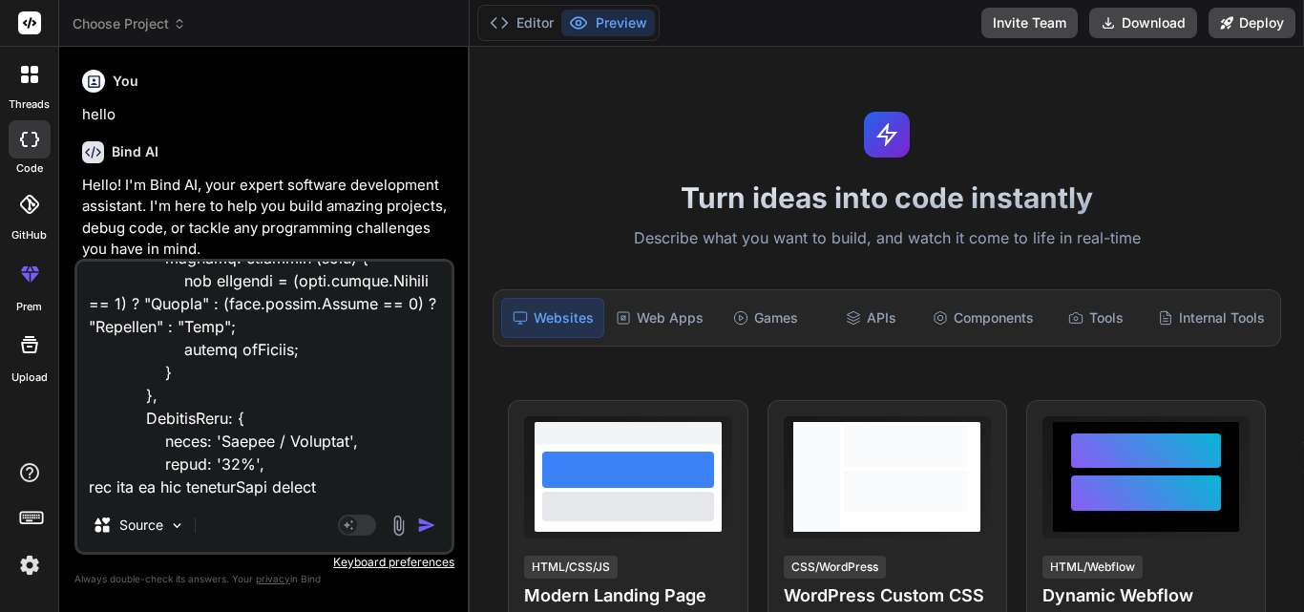
click at [419, 525] on img "button" at bounding box center [426, 524] width 19 height 19
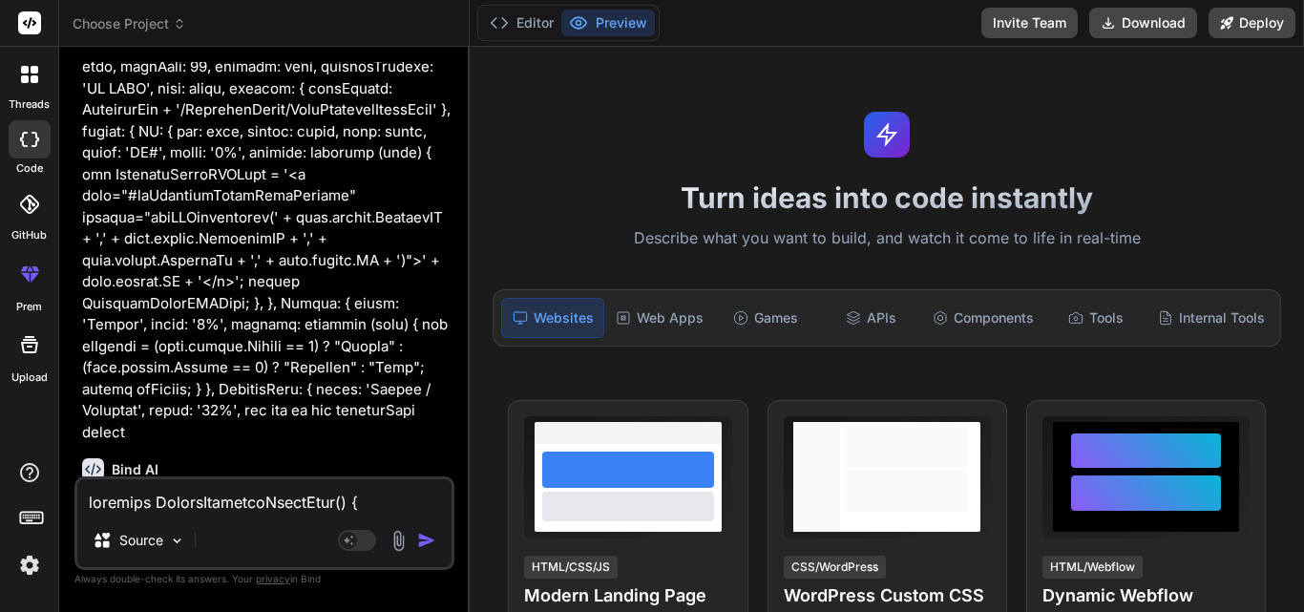
scroll to position [606, 0]
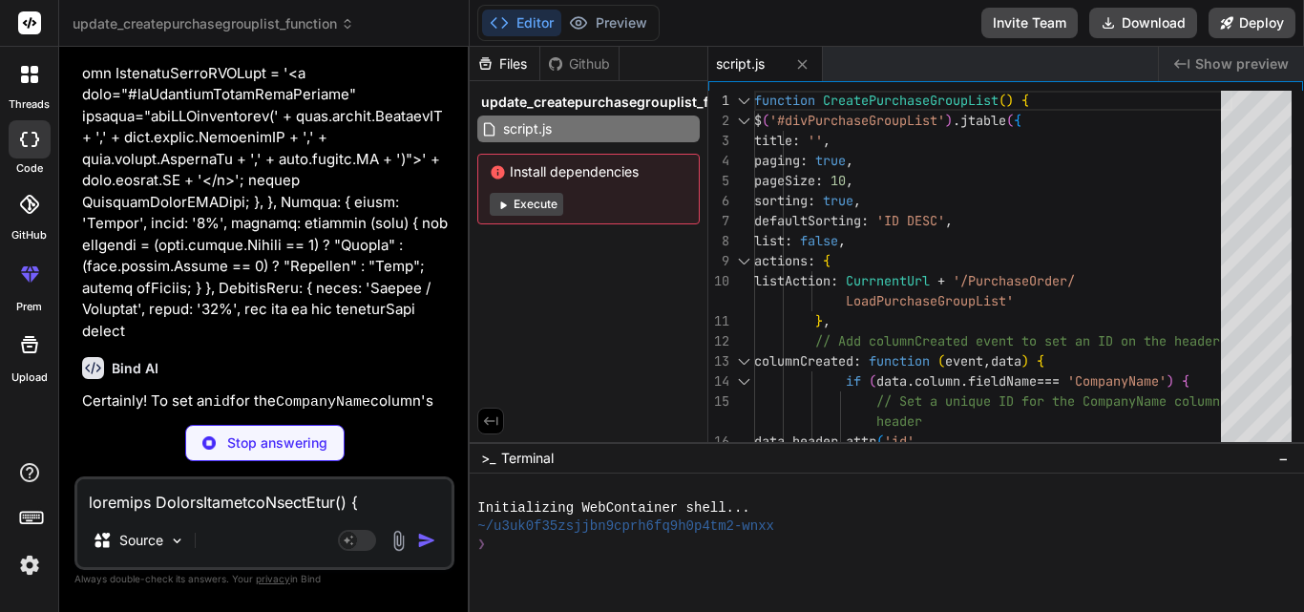
type textarea "x"
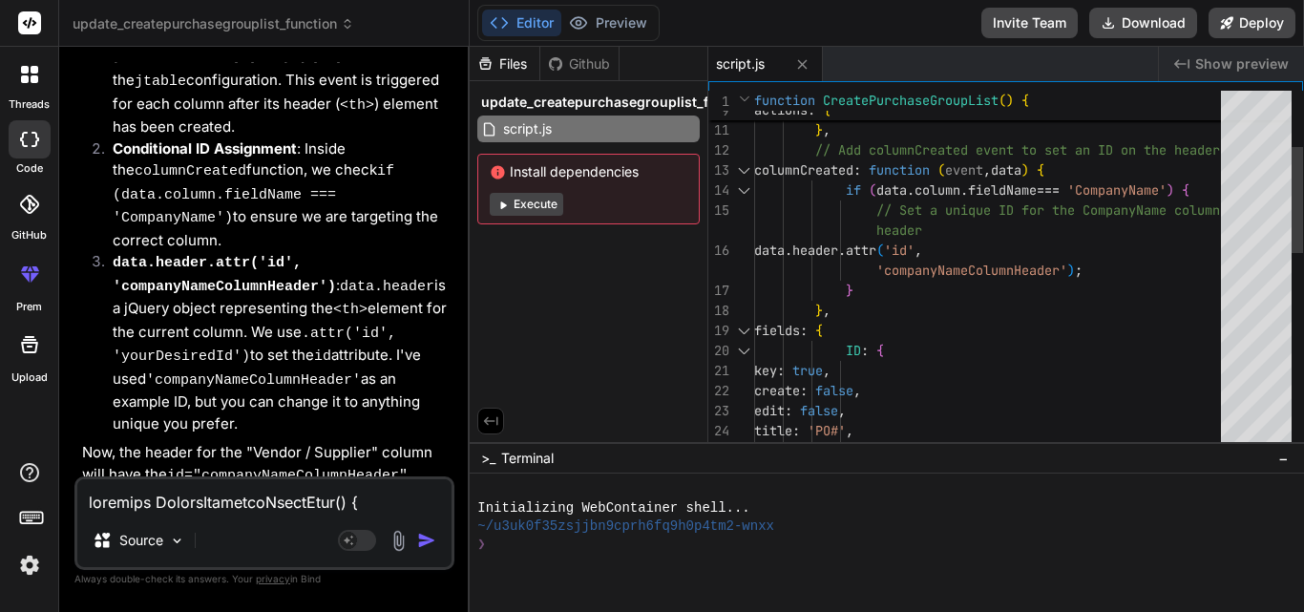
scroll to position [0, 0]
click at [1133, 192] on div "header data . header . attr ( 'id' , if ( data . column . fieldName === 'Compan…" at bounding box center [993, 511] width 478 height 1222
type textarea "}, fields: { ID: { key: true, create: false, edit: false, title: 'PO#', width: …"
click at [854, 312] on div "header data . header . attr ( 'id' , if ( data . column . fieldName === 'Compan…" at bounding box center [993, 511] width 478 height 1222
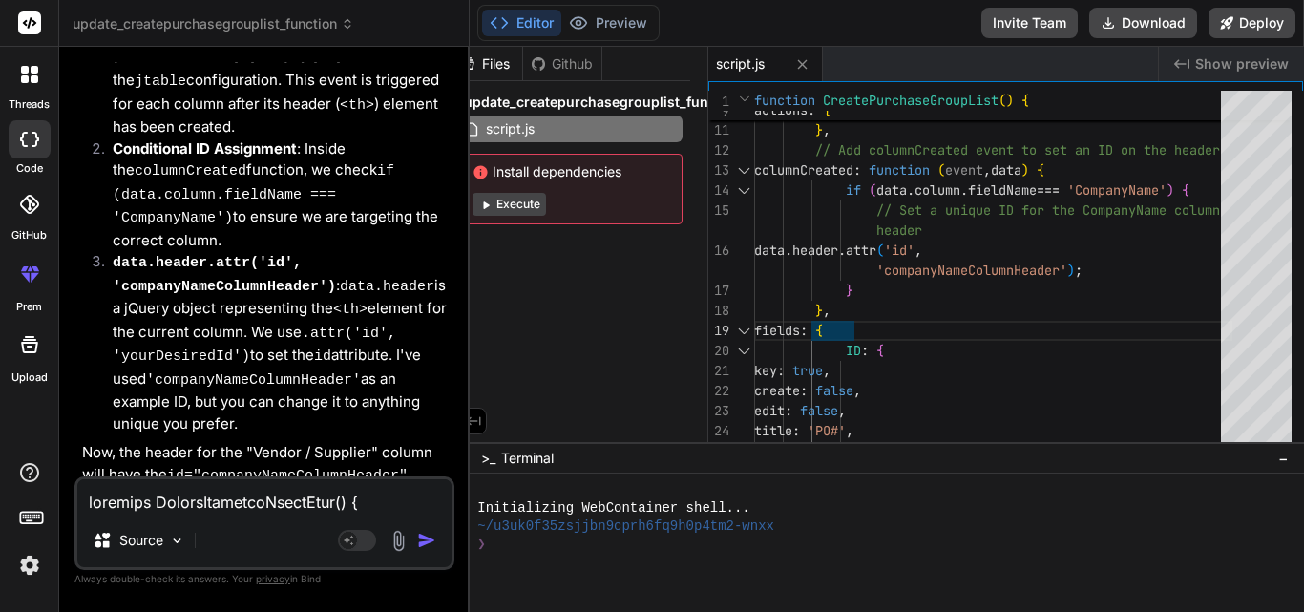
scroll to position [0, 25]
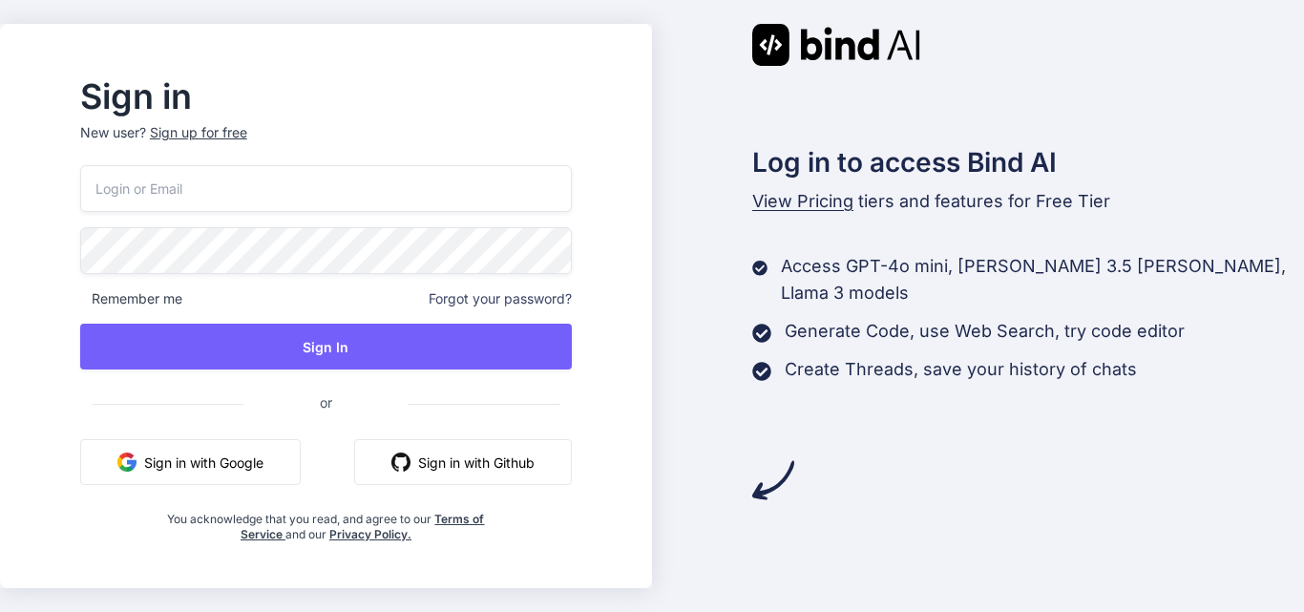
click at [303, 196] on input "email" at bounding box center [325, 188] width 491 height 47
type input "priyanka@yopmail.com"
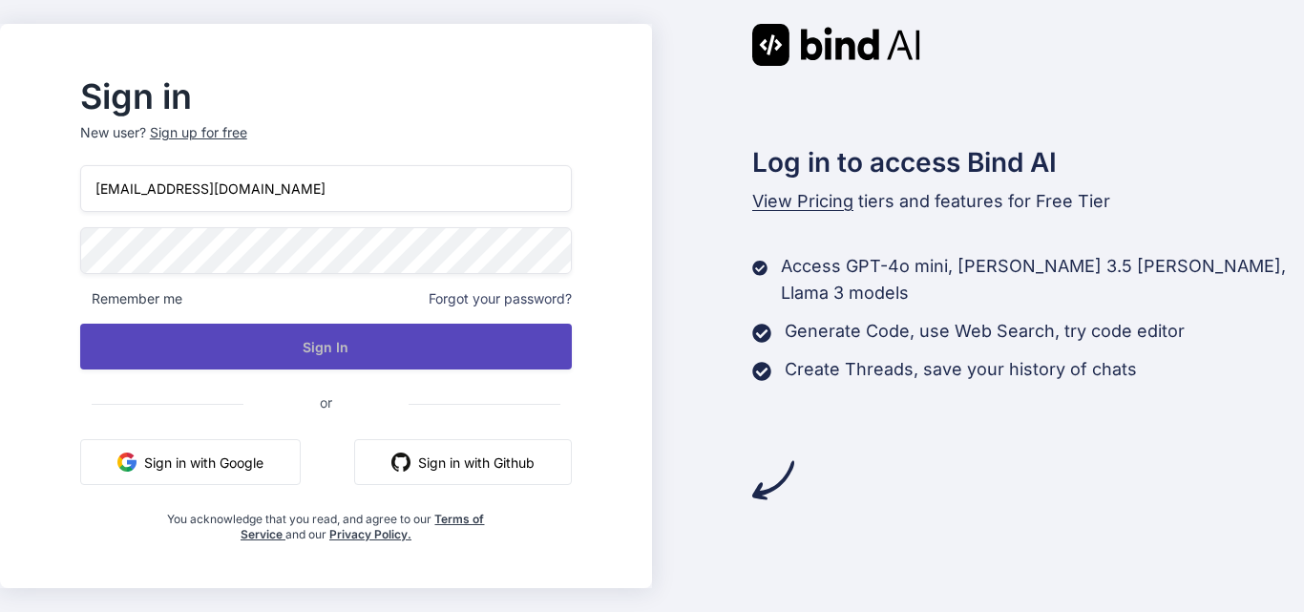
click at [340, 356] on button "Sign In" at bounding box center [325, 347] width 491 height 46
